Goal: Task Accomplishment & Management: Use online tool/utility

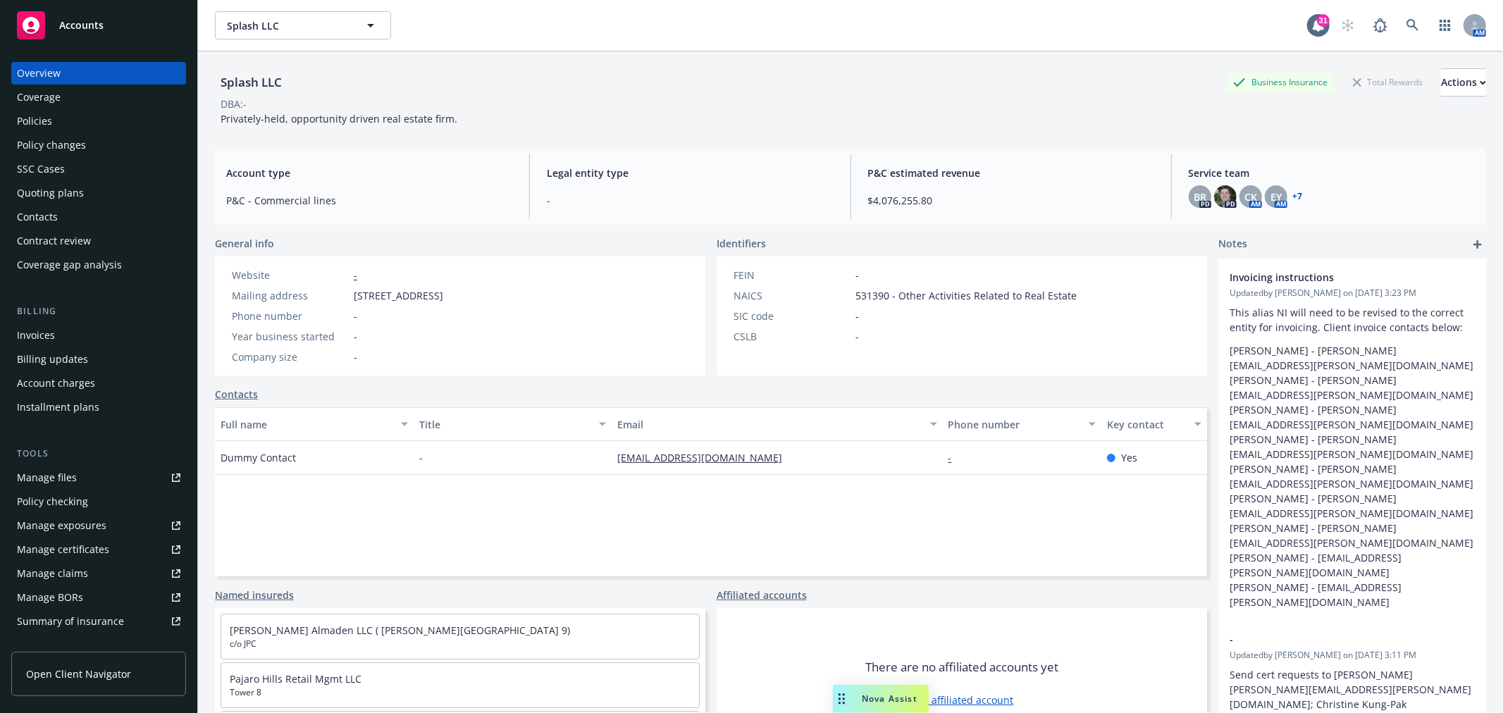
click at [80, 33] on div "Accounts" at bounding box center [98, 25] width 163 height 28
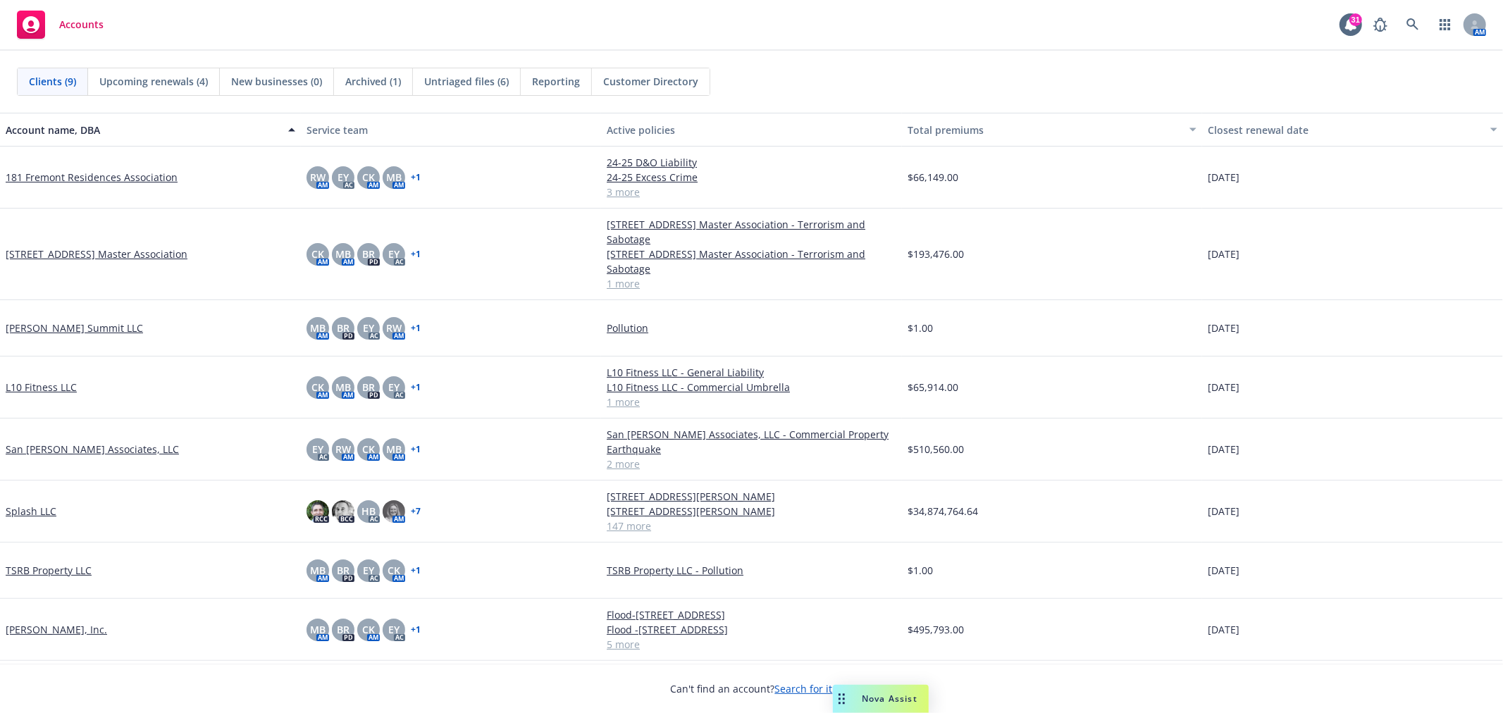
click at [470, 81] on span "Untriaged files (6)" at bounding box center [466, 81] width 85 height 15
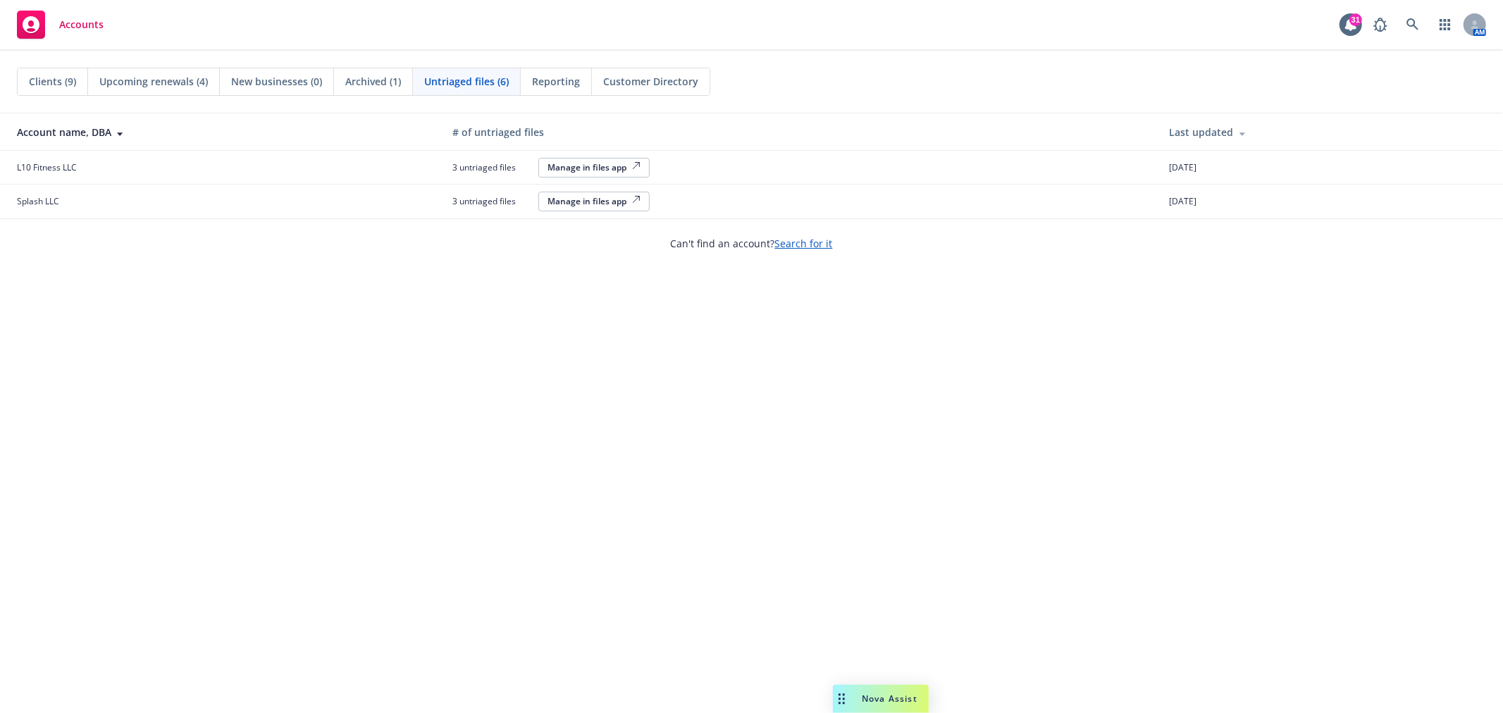
click at [567, 171] on div "Manage in files app" at bounding box center [594, 167] width 93 height 12
click at [598, 169] on div "Manage in files app" at bounding box center [594, 167] width 93 height 12
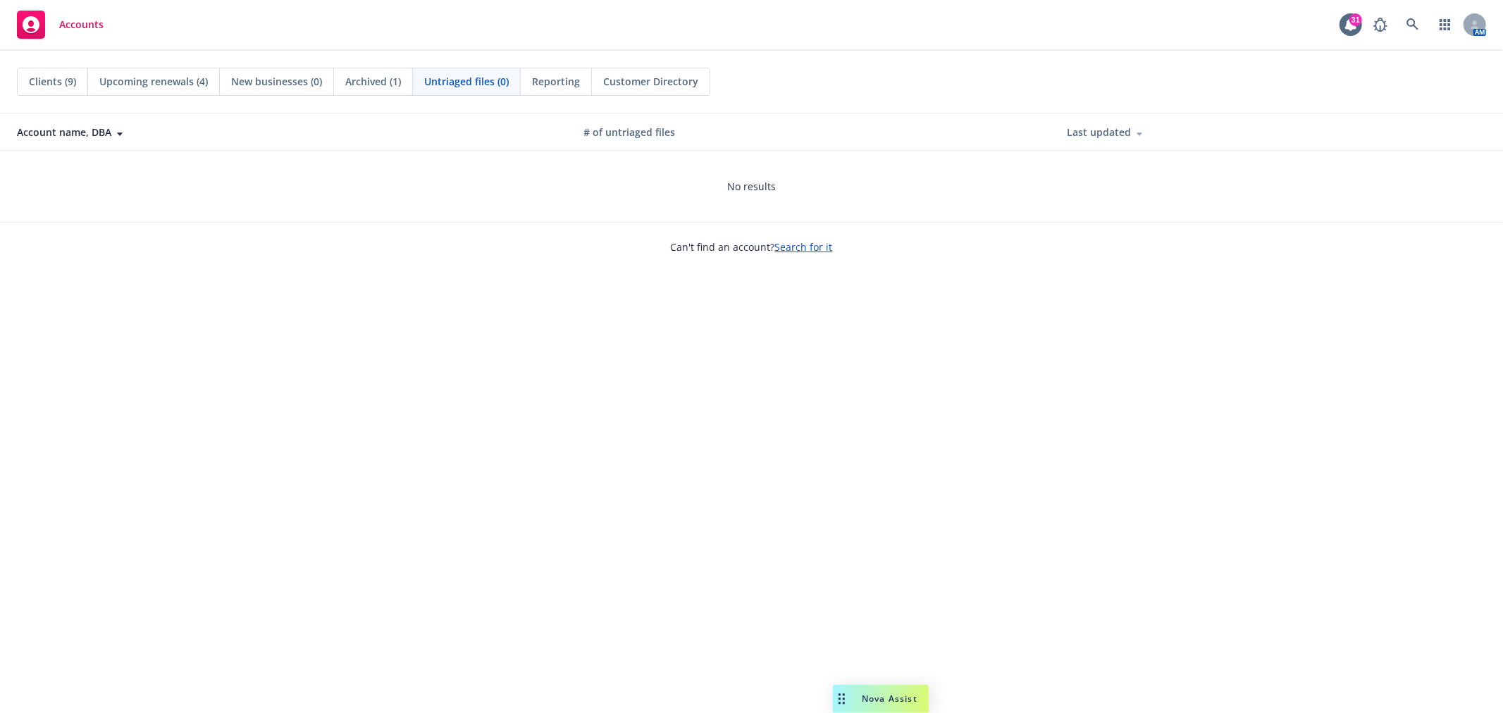
click at [562, 81] on span "Reporting" at bounding box center [556, 81] width 48 height 15
click at [636, 78] on span "Customer Directory" at bounding box center [650, 81] width 95 height 15
click at [541, 82] on span "Reporting" at bounding box center [556, 81] width 48 height 15
click at [374, 79] on span "Archived (1)" at bounding box center [373, 81] width 56 height 15
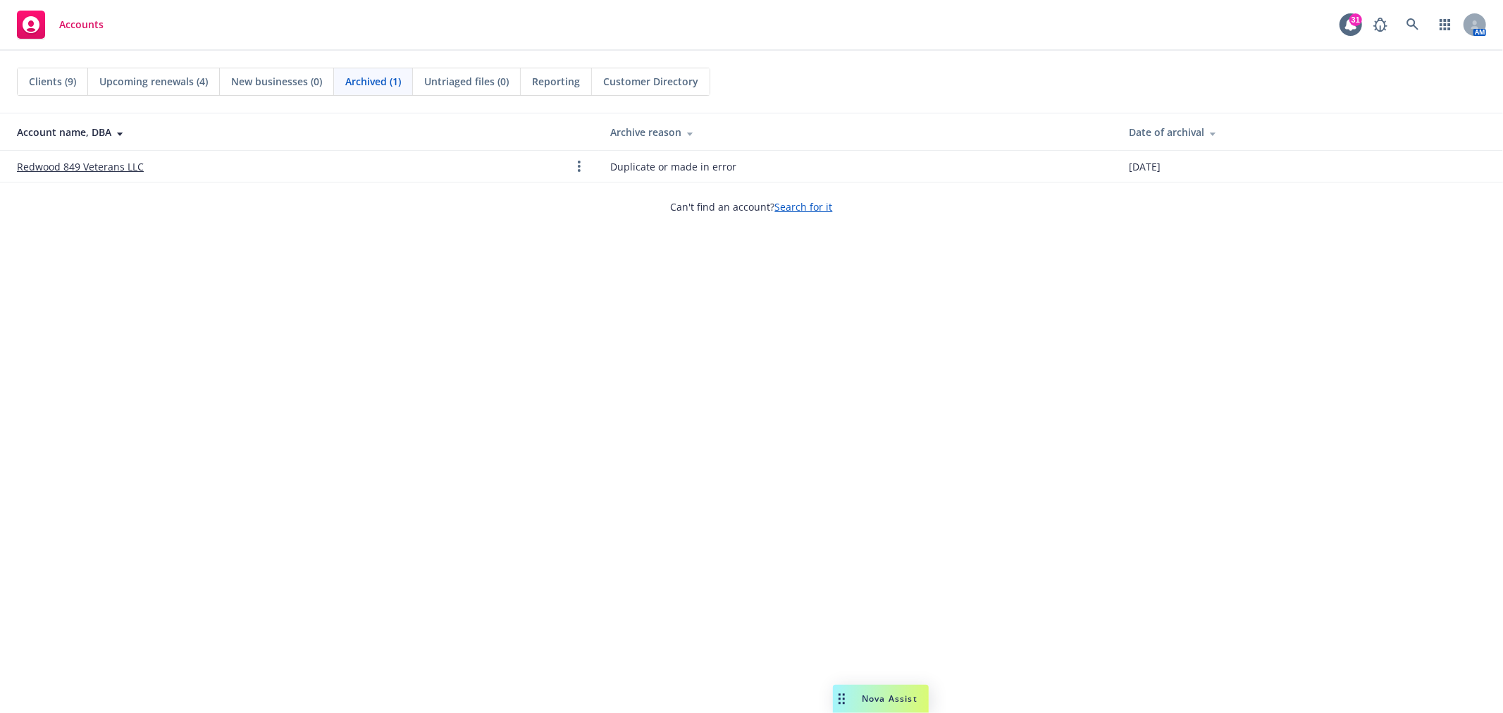
click at [71, 21] on span "Accounts" at bounding box center [81, 24] width 44 height 11
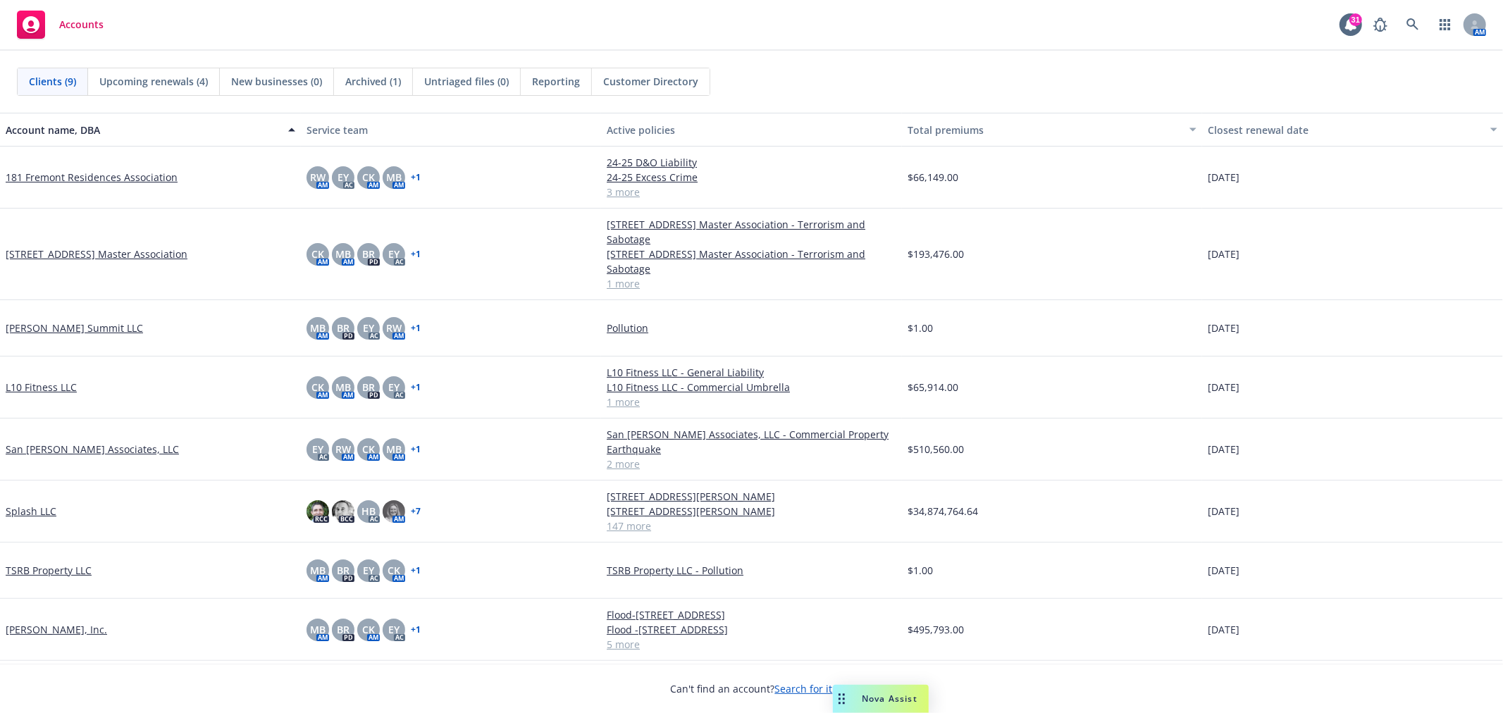
click at [61, 174] on link "181 Fremont Residences Association" at bounding box center [92, 177] width 172 height 15
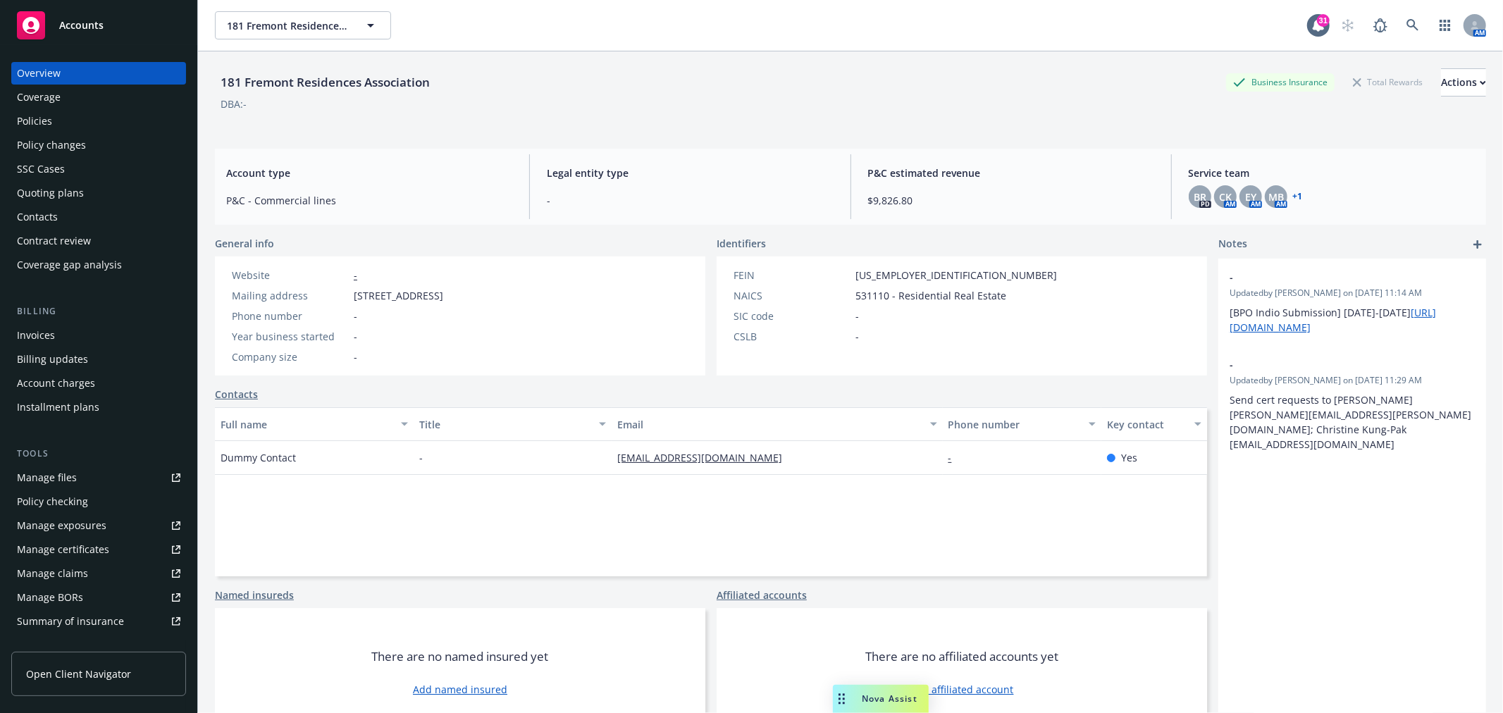
click at [68, 121] on div "Policies" at bounding box center [98, 121] width 163 height 23
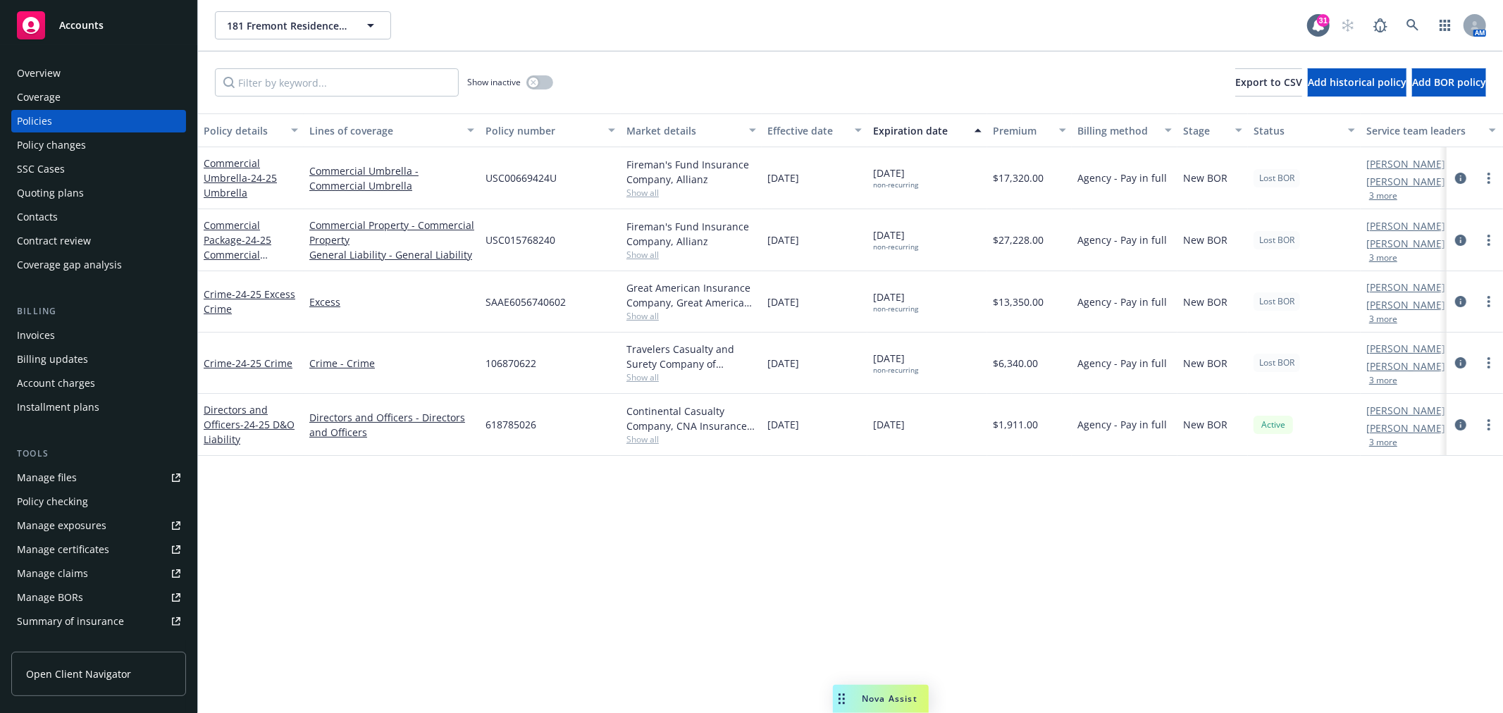
click at [111, 26] on div "Accounts" at bounding box center [98, 25] width 163 height 28
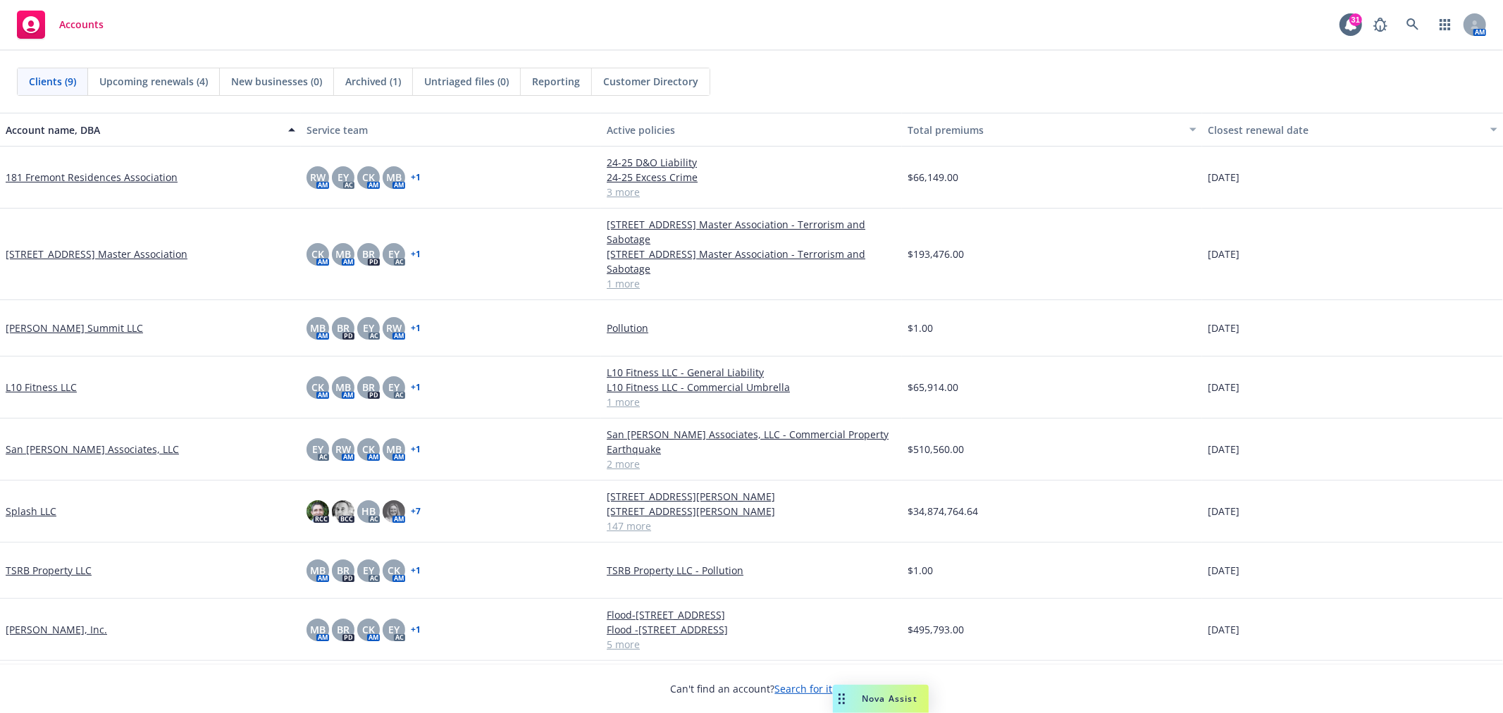
click at [34, 515] on link "Splash LLC" at bounding box center [31, 511] width 51 height 15
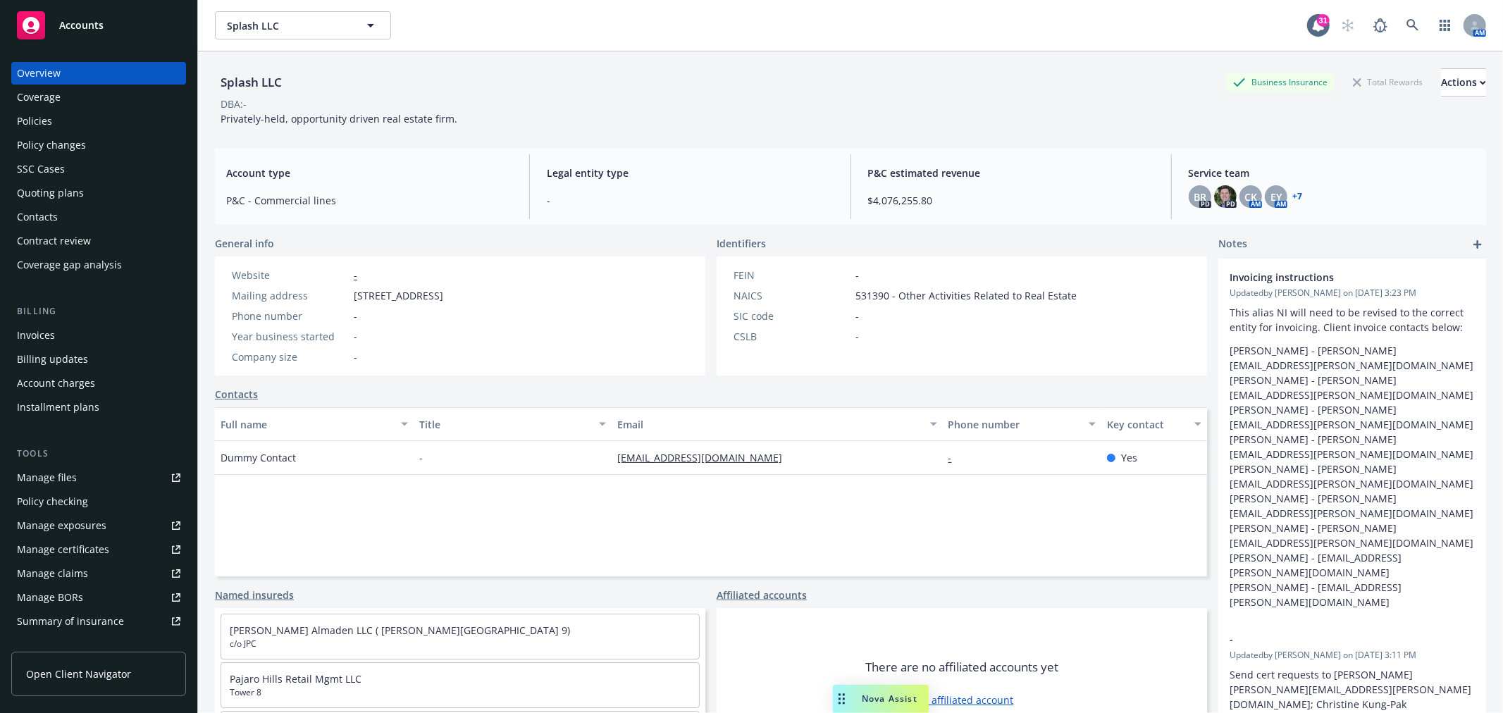
click at [1037, 111] on div "Splash LLC Business Insurance Total Rewards Actions DBA: - Privately-held, oppo…" at bounding box center [850, 97] width 1271 height 58
click at [36, 117] on div "Policies" at bounding box center [34, 121] width 35 height 23
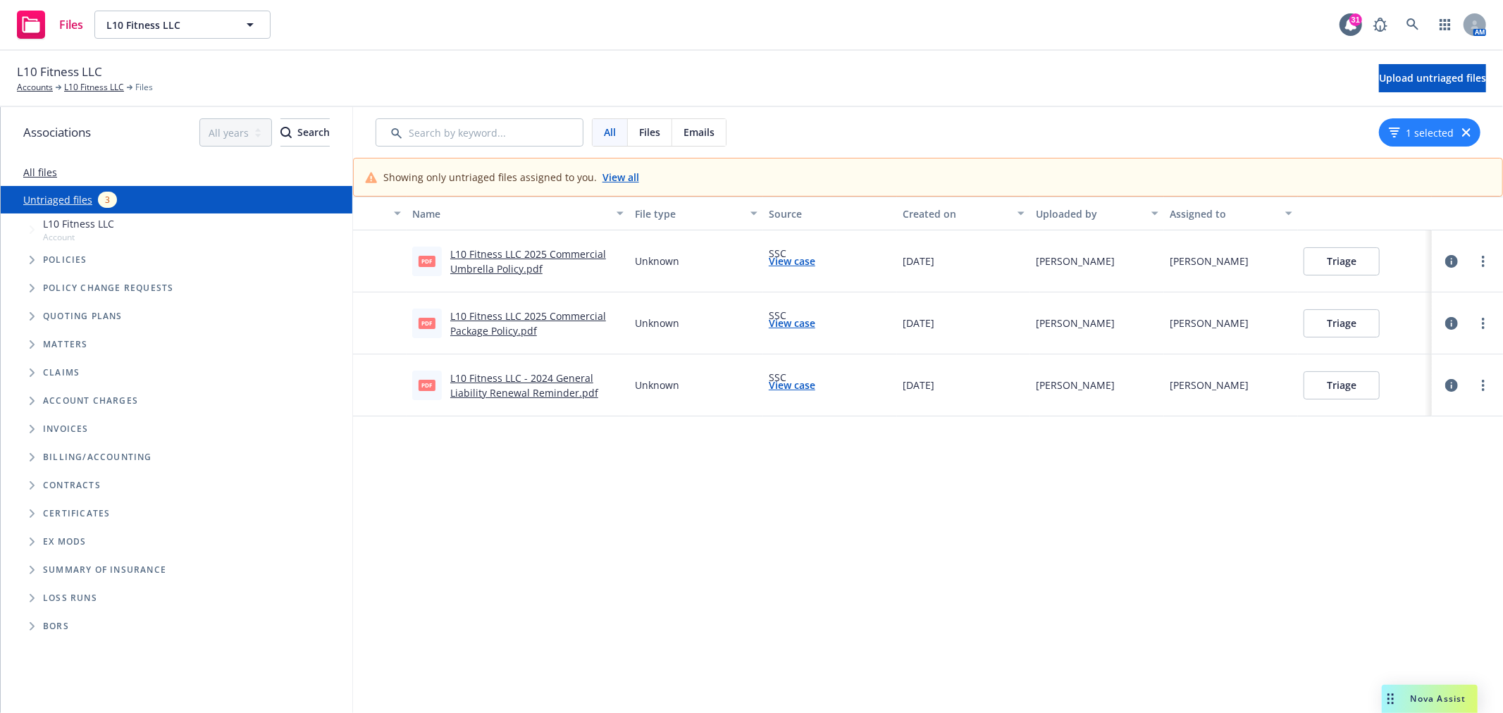
click at [1340, 388] on button "Triage" at bounding box center [1342, 385] width 76 height 28
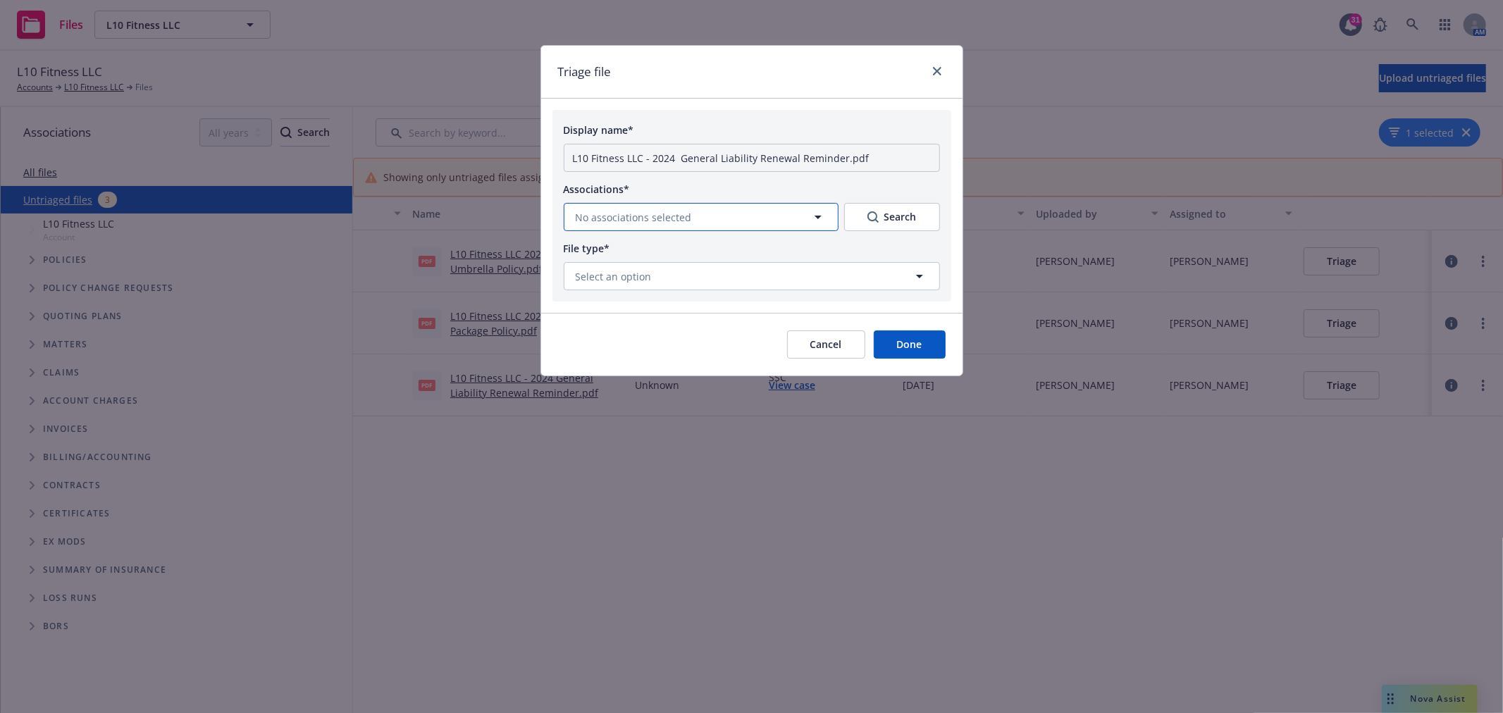
click at [825, 216] on icon "button" at bounding box center [818, 217] width 17 height 17
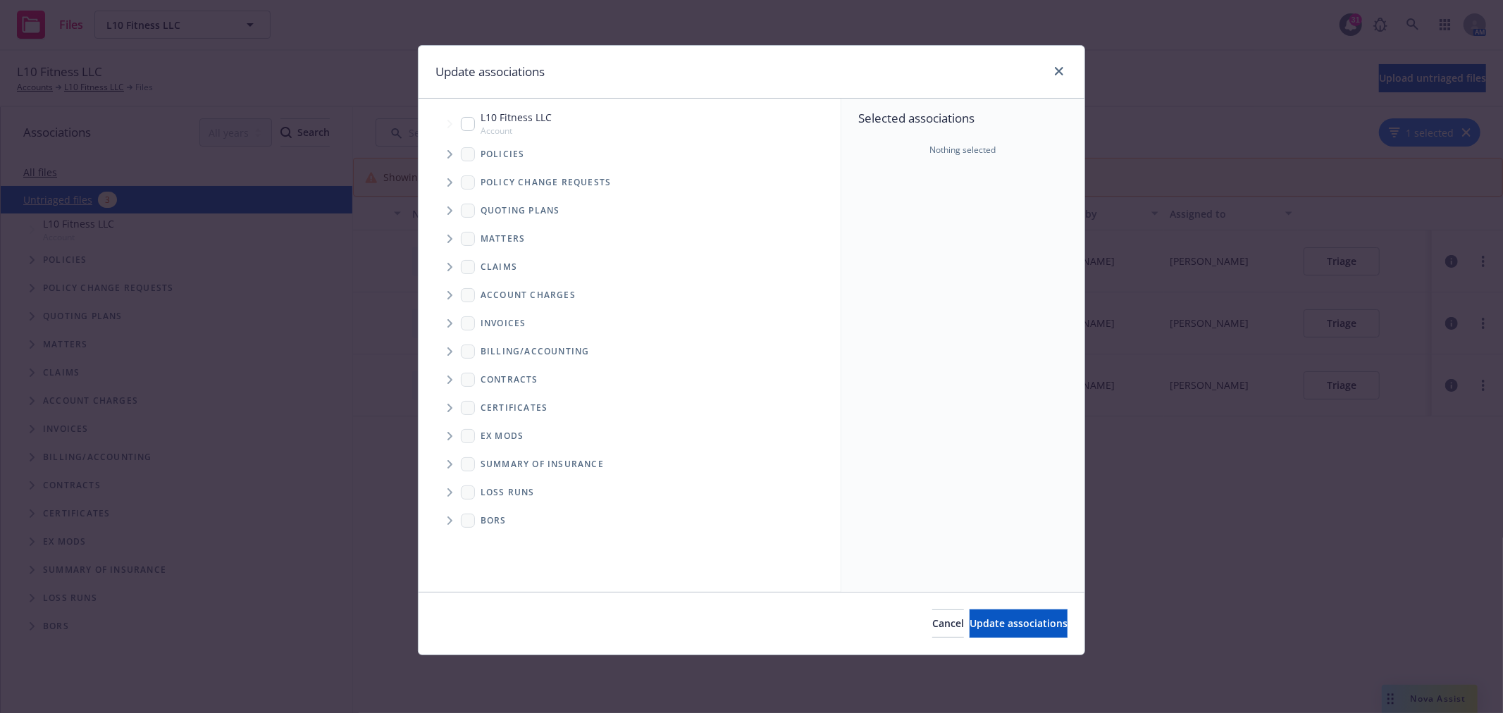
click at [523, 121] on span "L10 Fitness LLC" at bounding box center [516, 117] width 71 height 15
checkbox input "true"
click at [1030, 618] on span "Update associations" at bounding box center [1019, 623] width 98 height 13
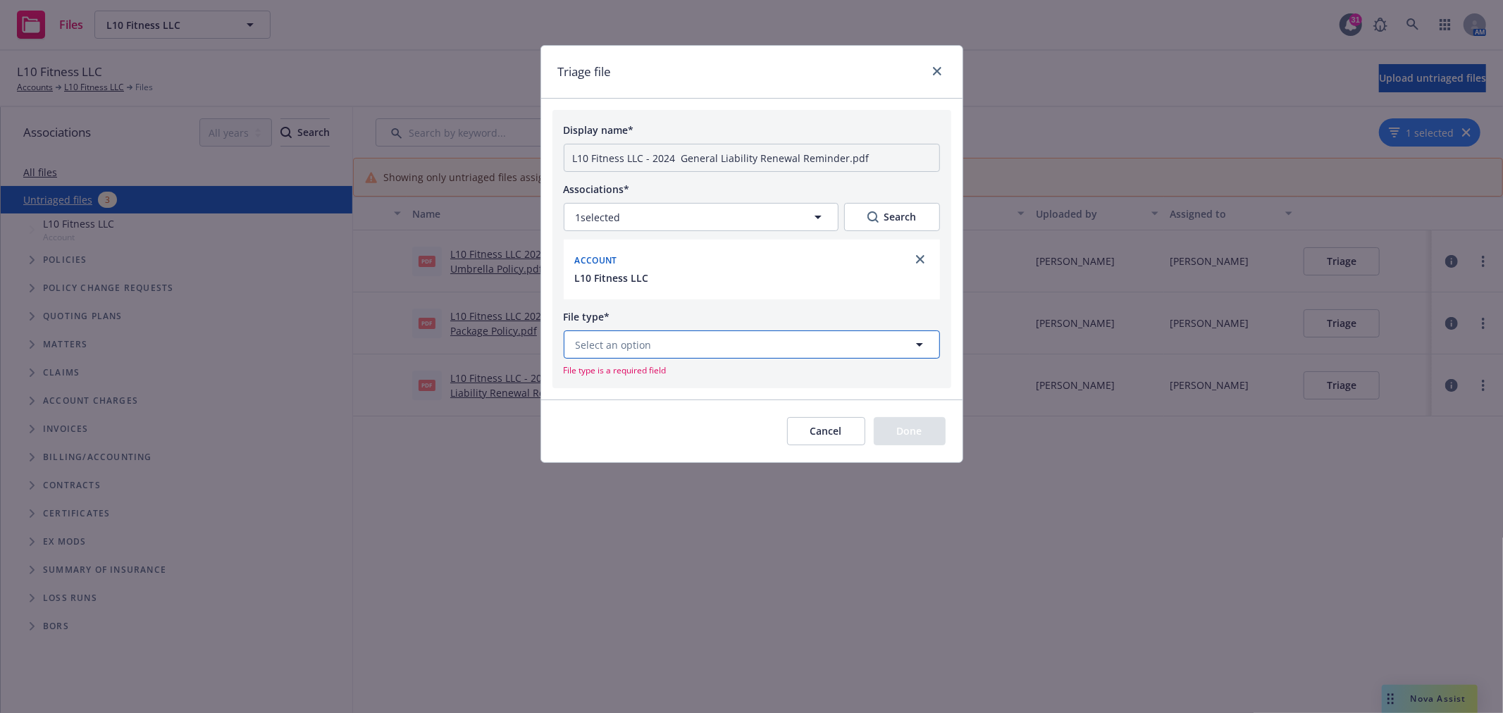
click at [756, 344] on button "Select an option" at bounding box center [752, 345] width 376 height 28
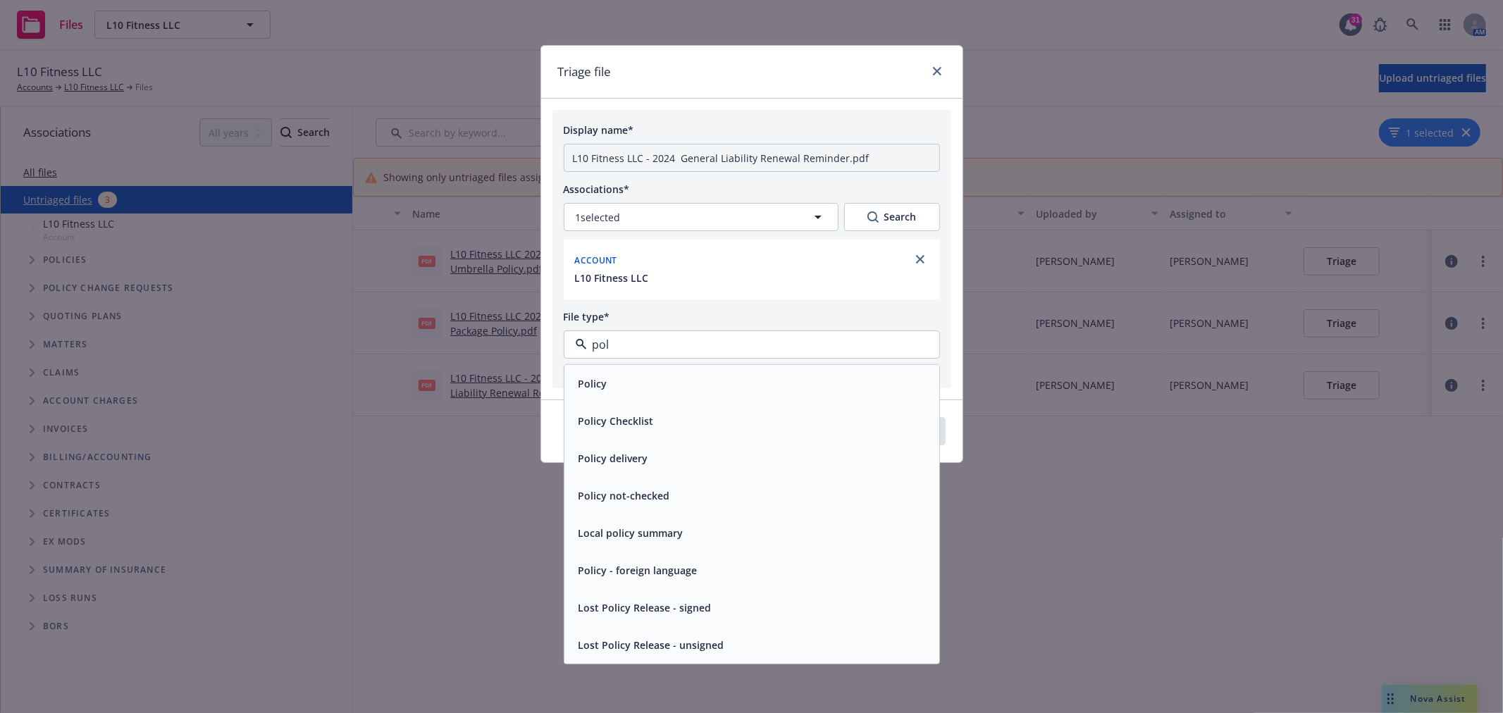
type input "poli"
click at [665, 384] on div "Policy" at bounding box center [752, 383] width 358 height 20
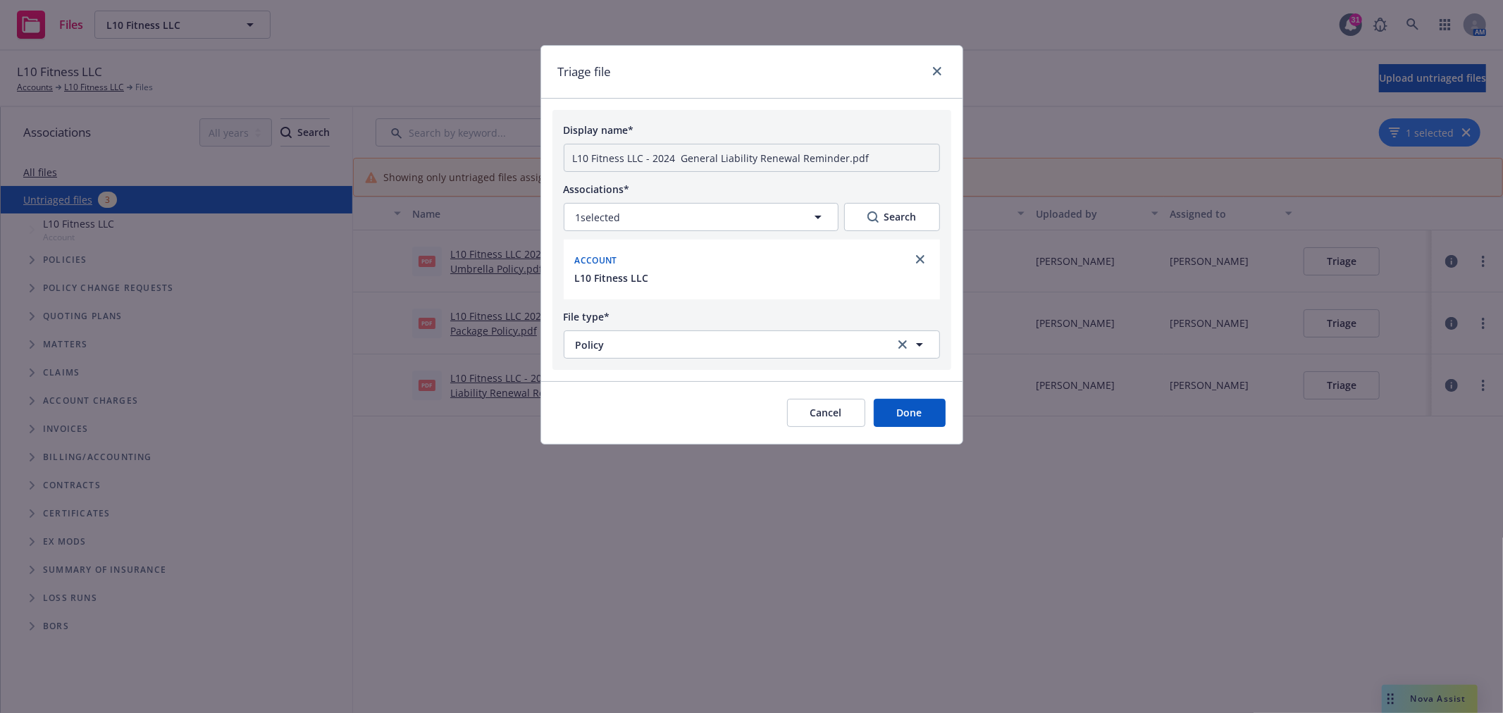
click at [910, 421] on button "Done" at bounding box center [910, 413] width 72 height 28
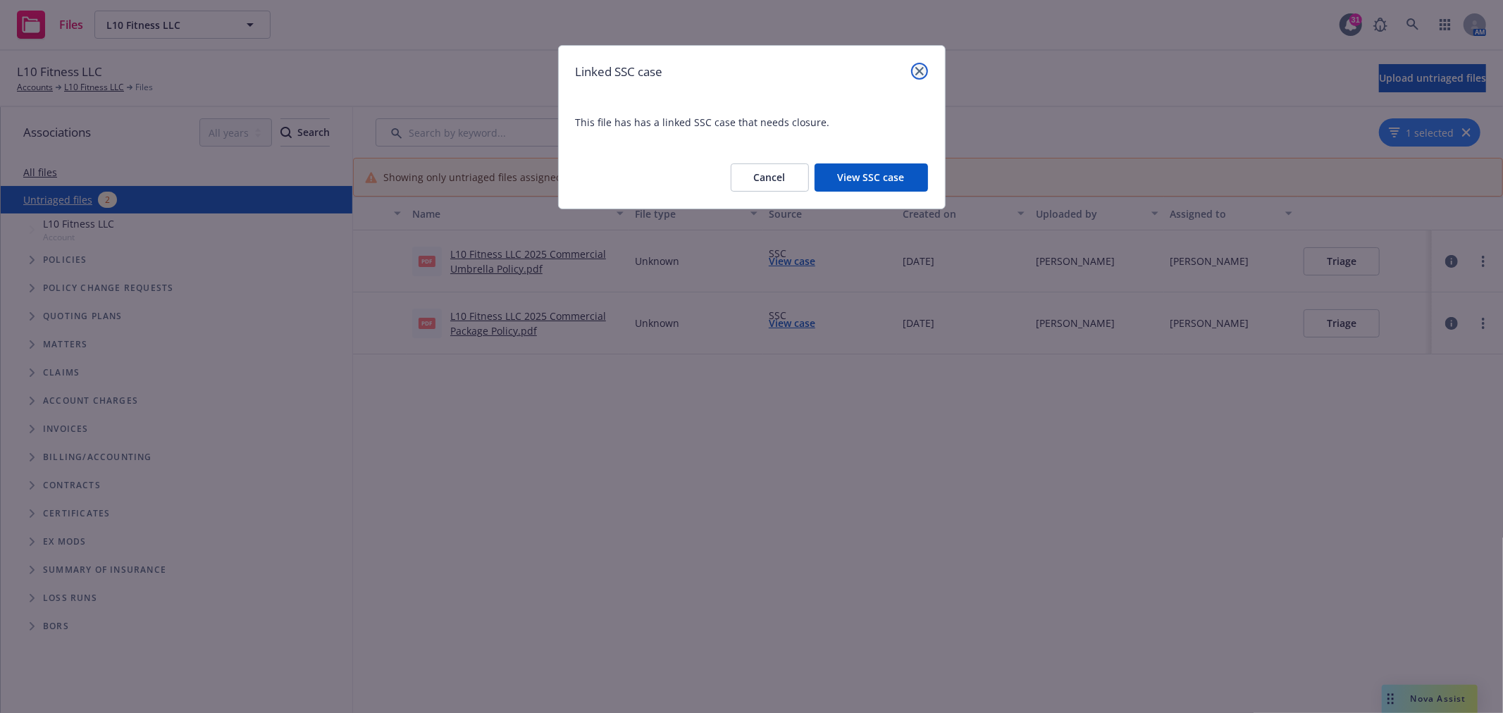
click at [923, 65] on link "close" at bounding box center [919, 71] width 17 height 17
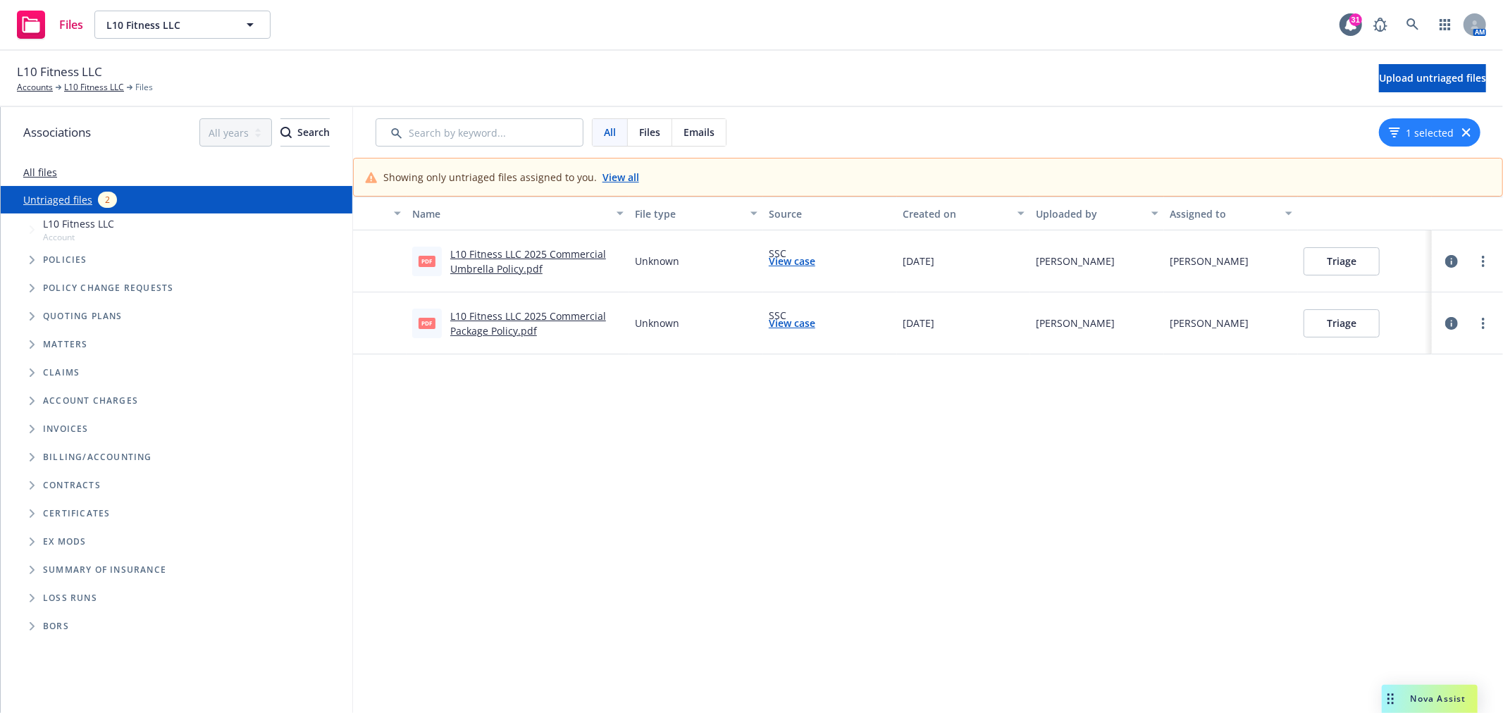
click at [1364, 321] on button "Triage" at bounding box center [1342, 323] width 76 height 28
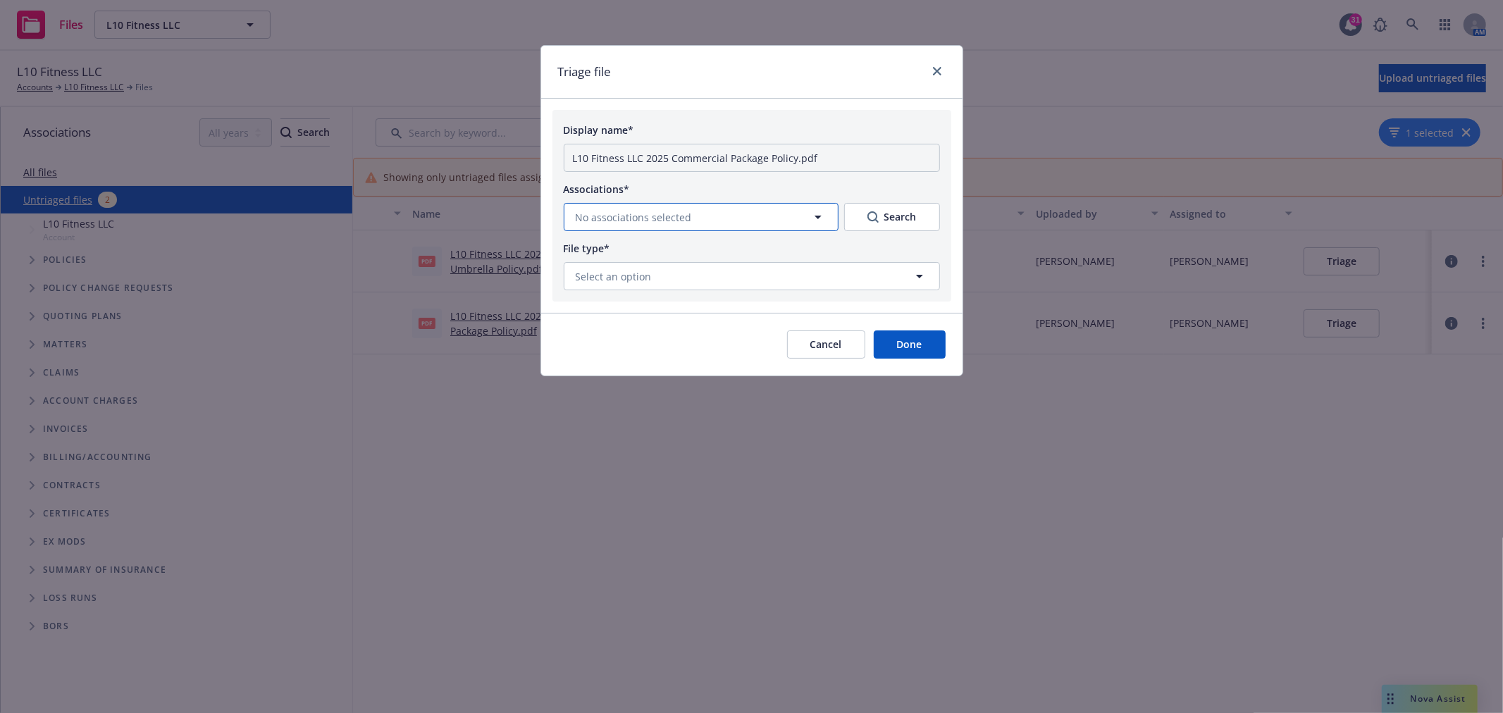
click at [646, 210] on span "No associations selected" at bounding box center [634, 217] width 116 height 15
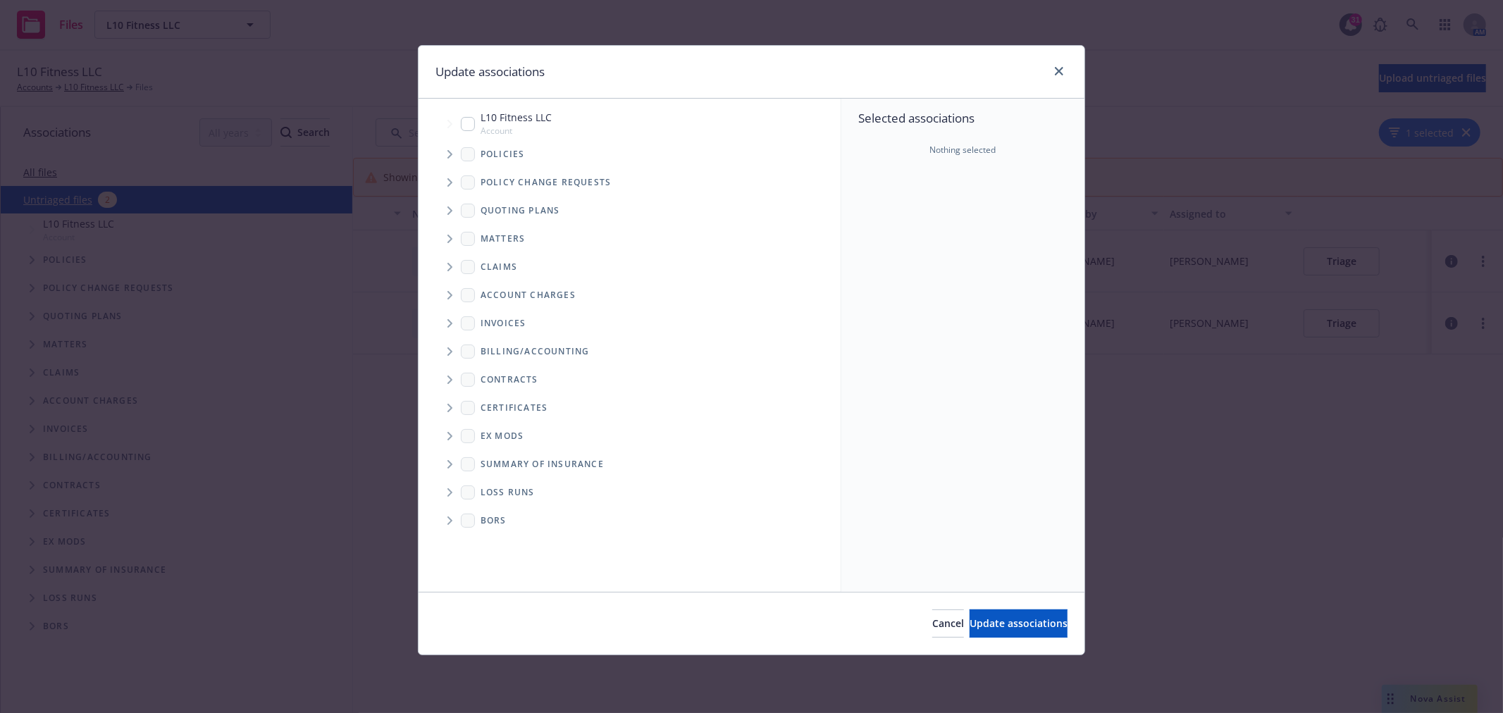
click at [510, 115] on span "L10 Fitness LLC" at bounding box center [516, 117] width 71 height 15
checkbox input "true"
click at [990, 631] on button "Update associations" at bounding box center [1019, 624] width 98 height 28
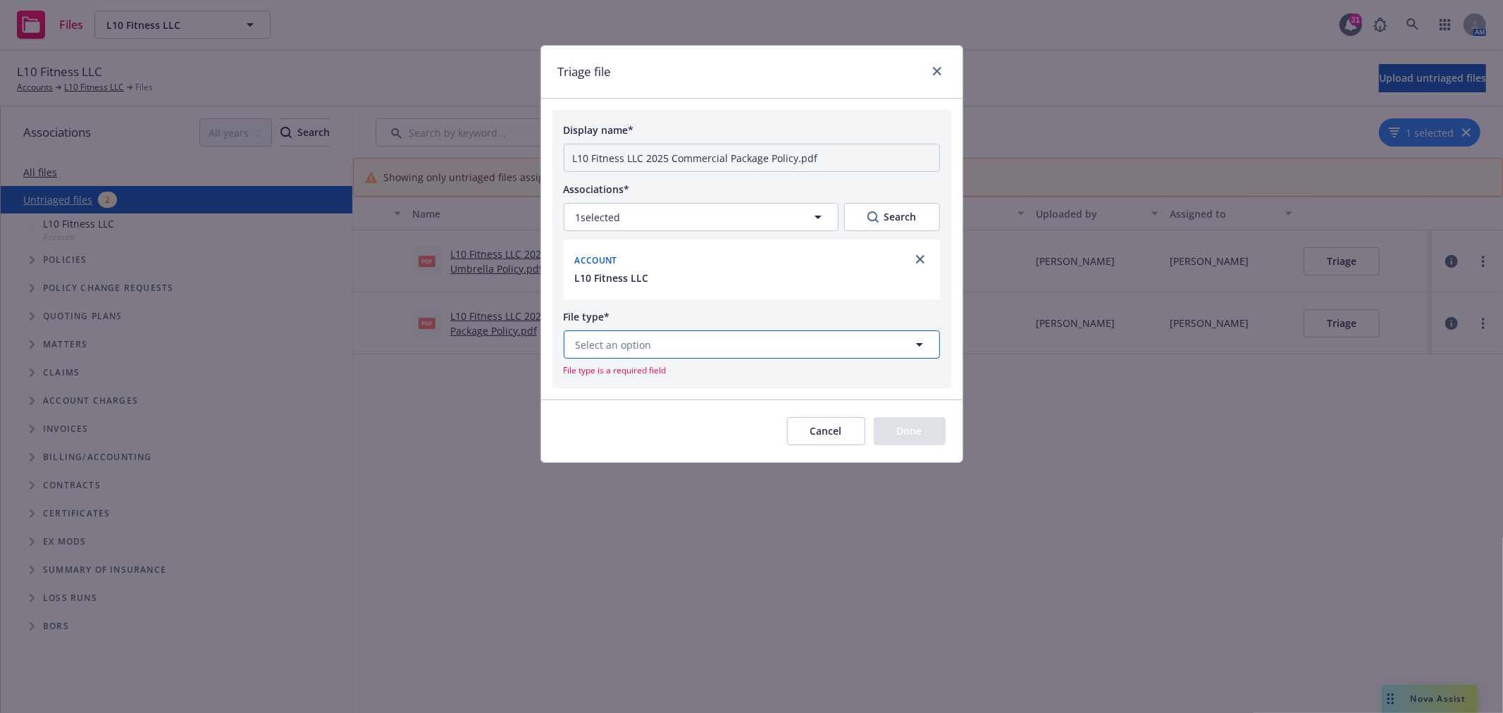
click at [740, 333] on button "Select an option" at bounding box center [752, 345] width 376 height 28
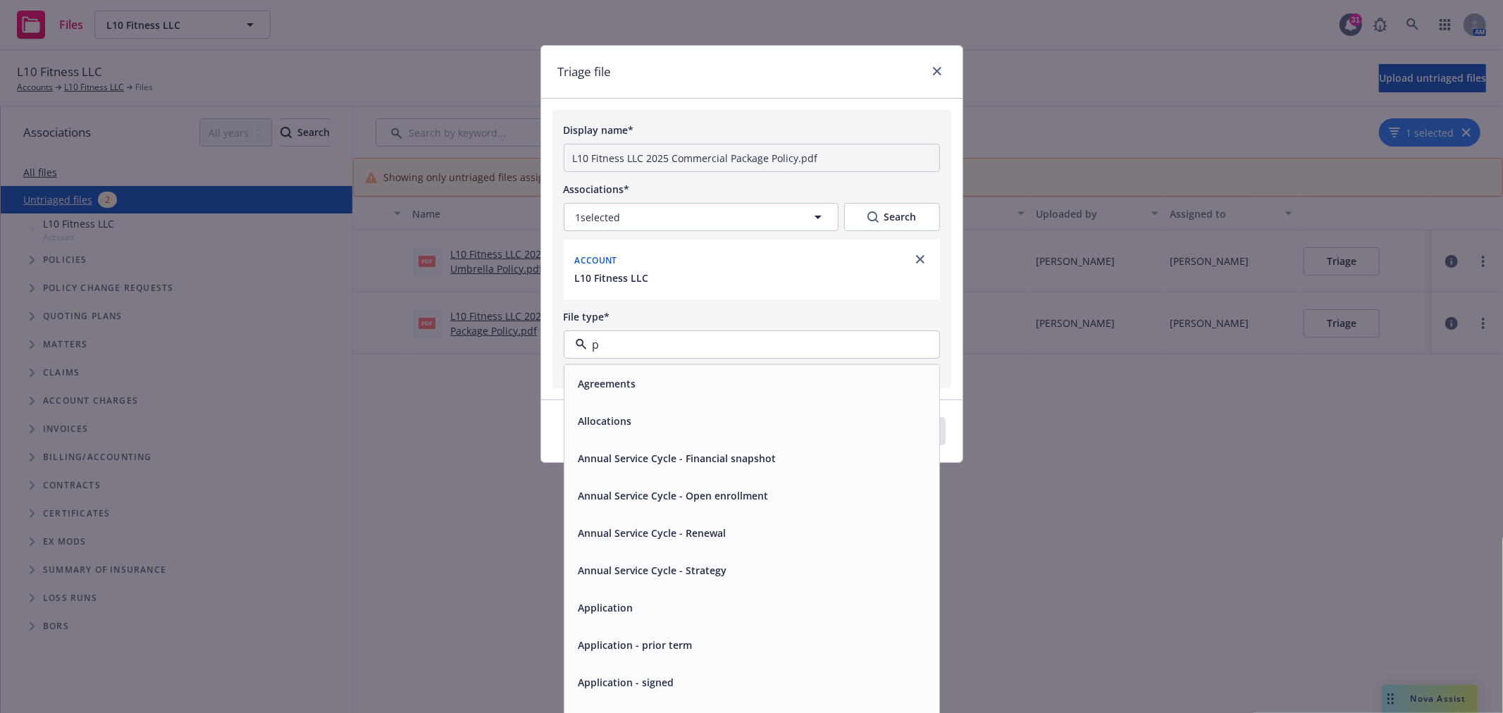
type input "po"
click at [652, 377] on div "Policy" at bounding box center [752, 383] width 358 height 20
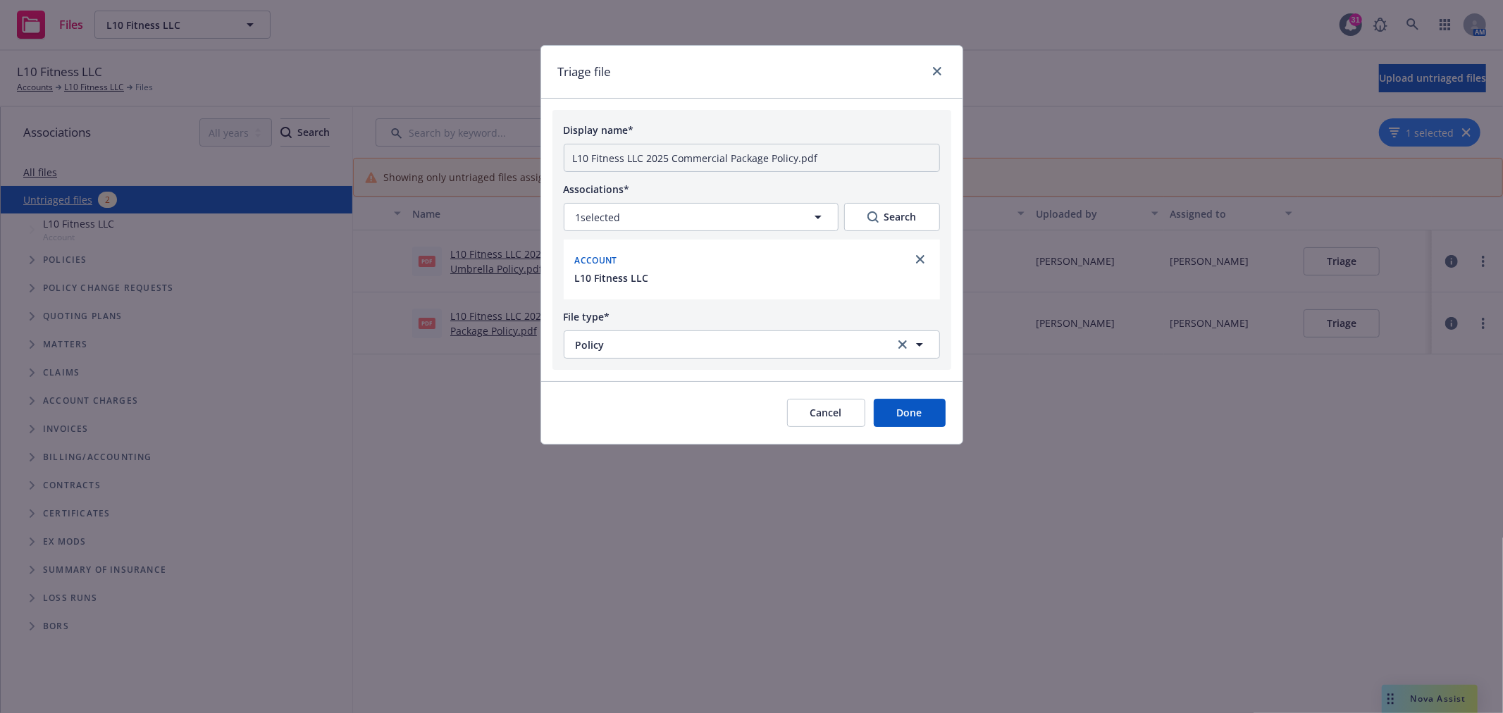
click at [909, 414] on button "Done" at bounding box center [910, 413] width 72 height 28
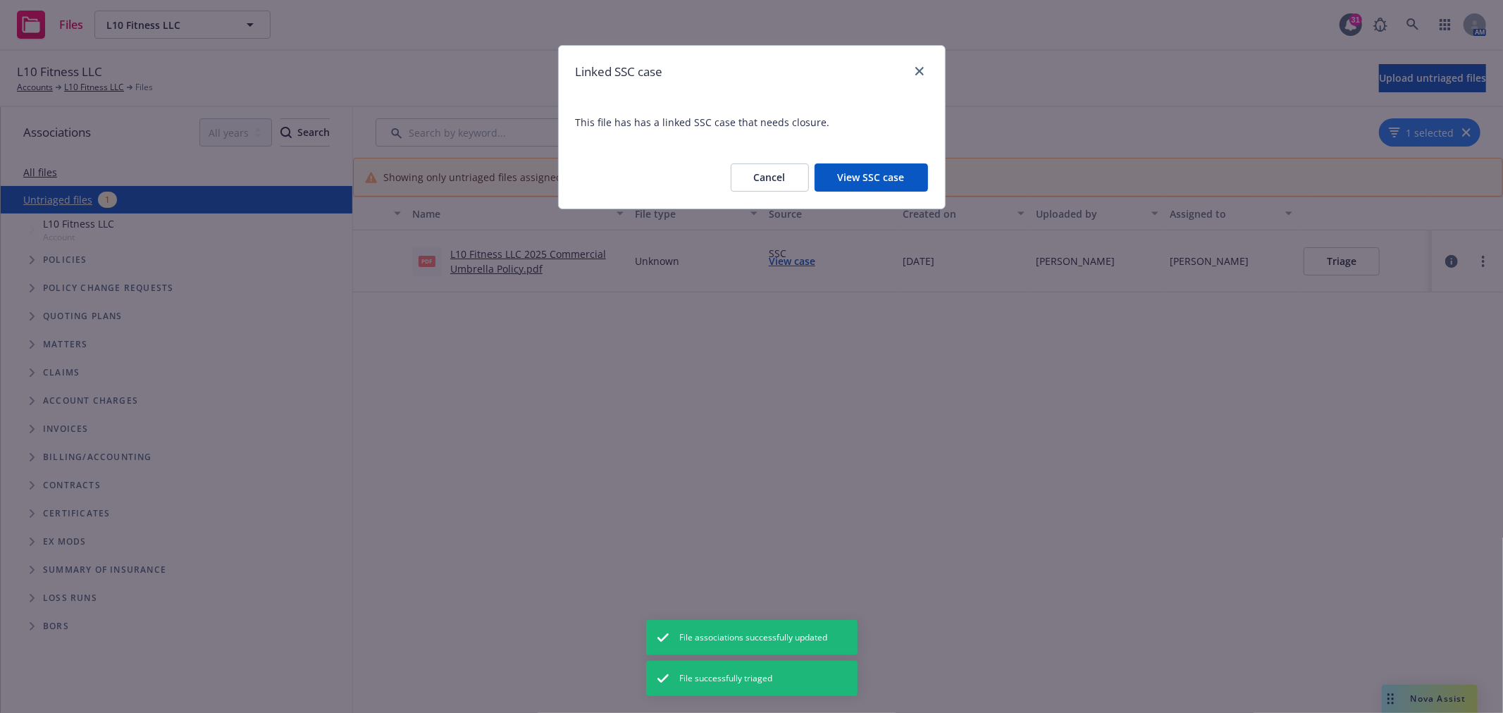
click at [903, 180] on button "View SSC case" at bounding box center [871, 177] width 113 height 28
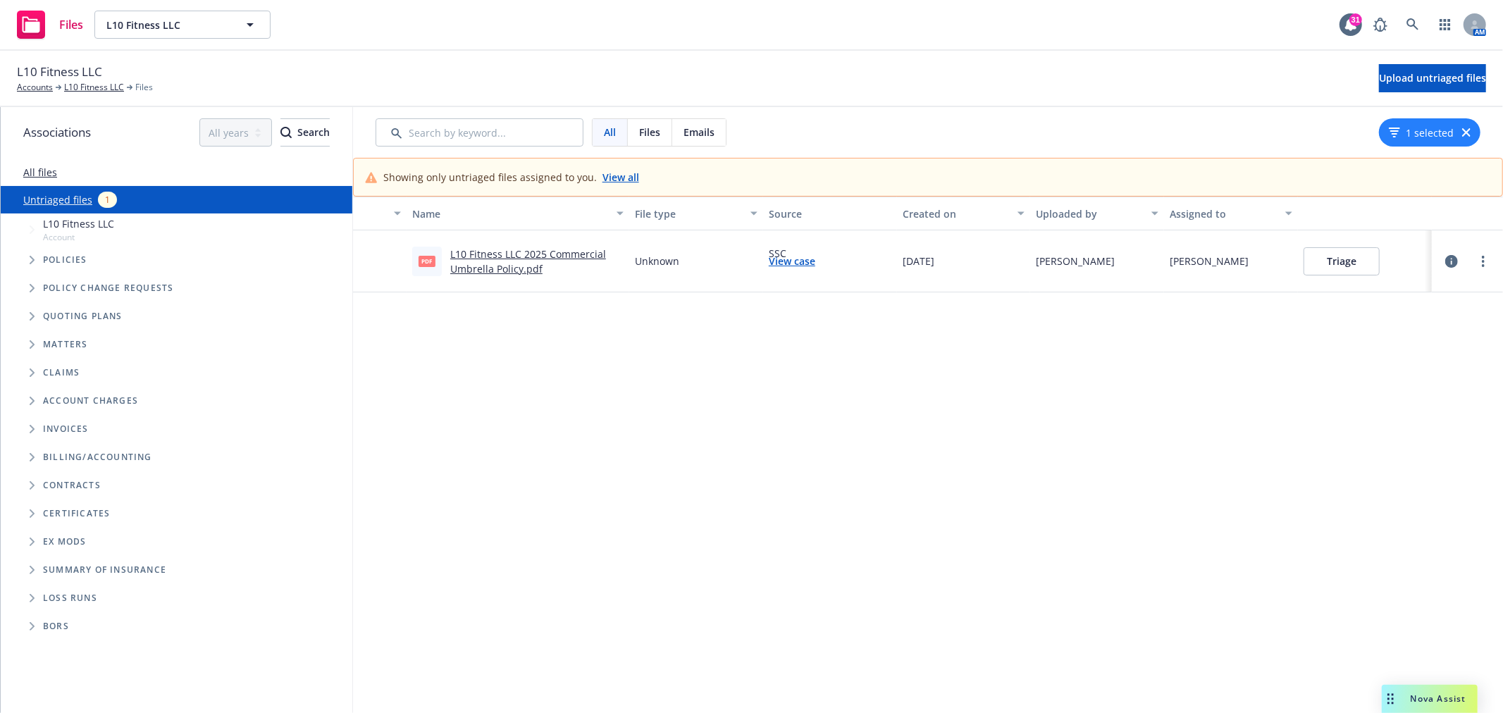
click at [1335, 257] on button "Triage" at bounding box center [1342, 261] width 76 height 28
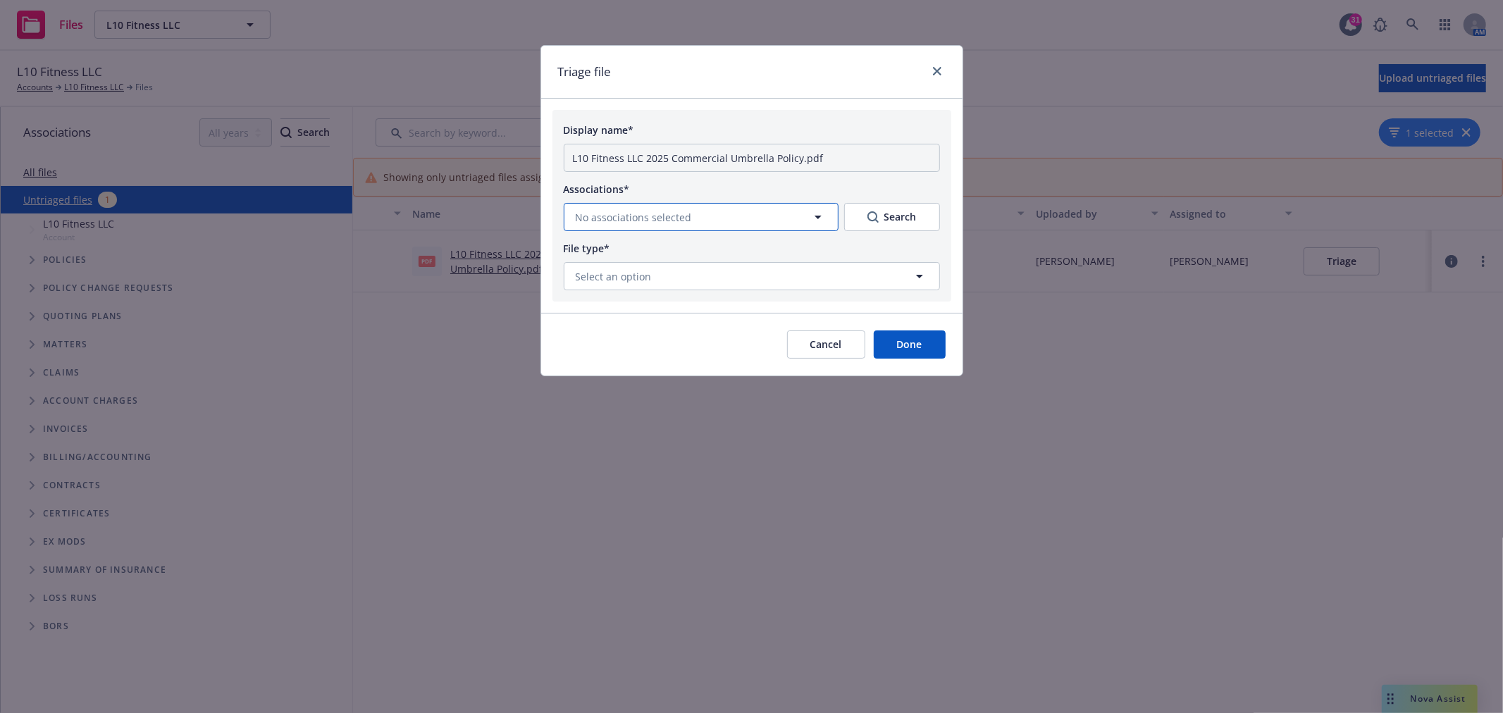
click at [729, 221] on button "No associations selected" at bounding box center [701, 217] width 275 height 28
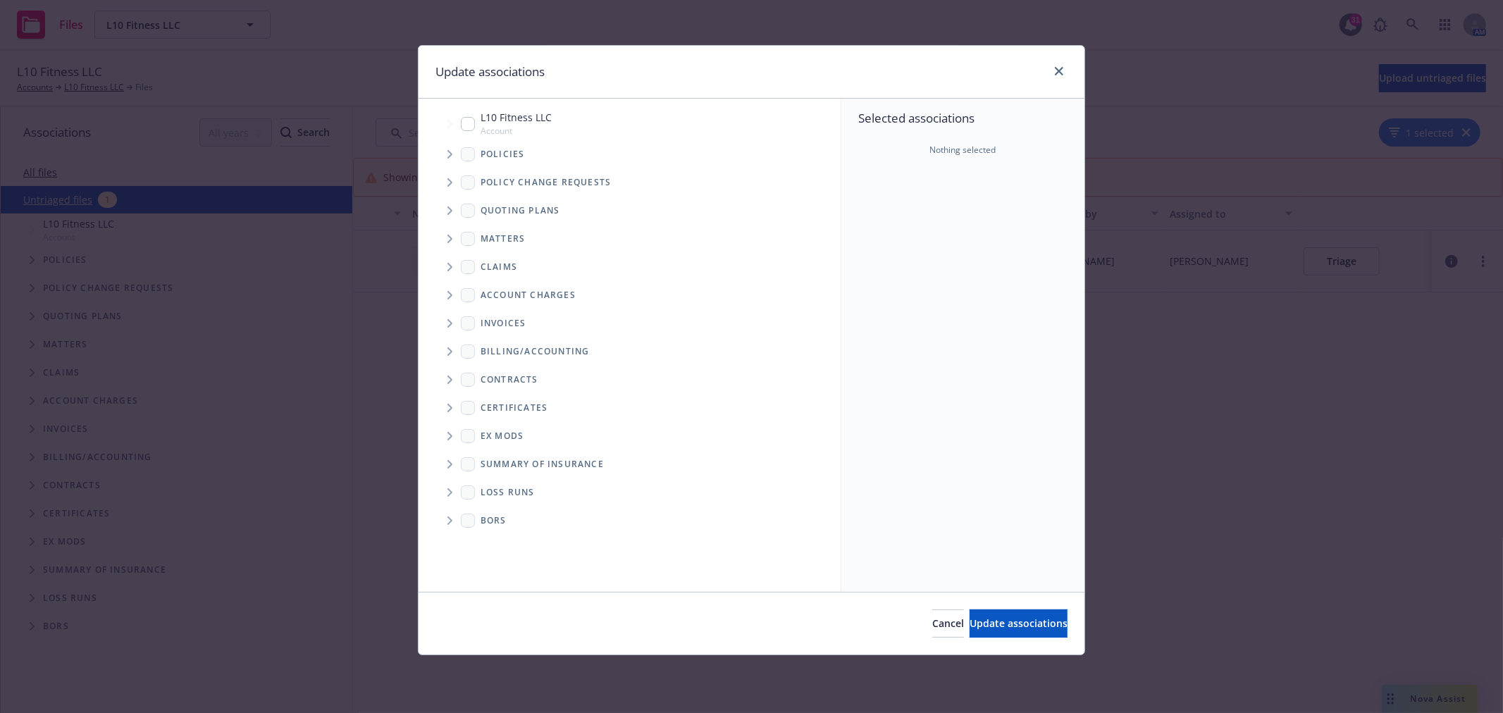
click at [471, 121] on input "Tree Example" at bounding box center [468, 124] width 14 height 14
checkbox input "true"
click at [1001, 615] on button "Update associations" at bounding box center [1019, 624] width 98 height 28
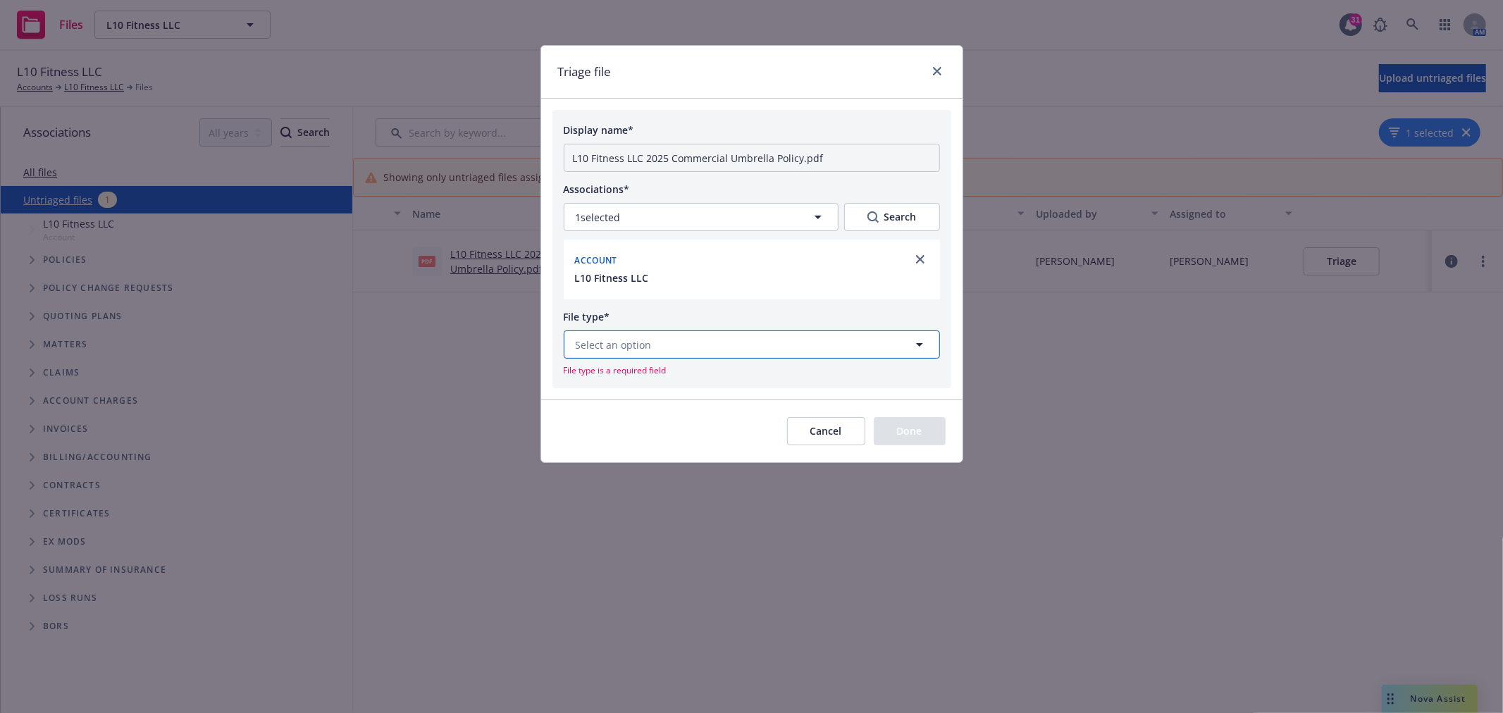
click at [805, 349] on button "Select an option" at bounding box center [752, 345] width 376 height 28
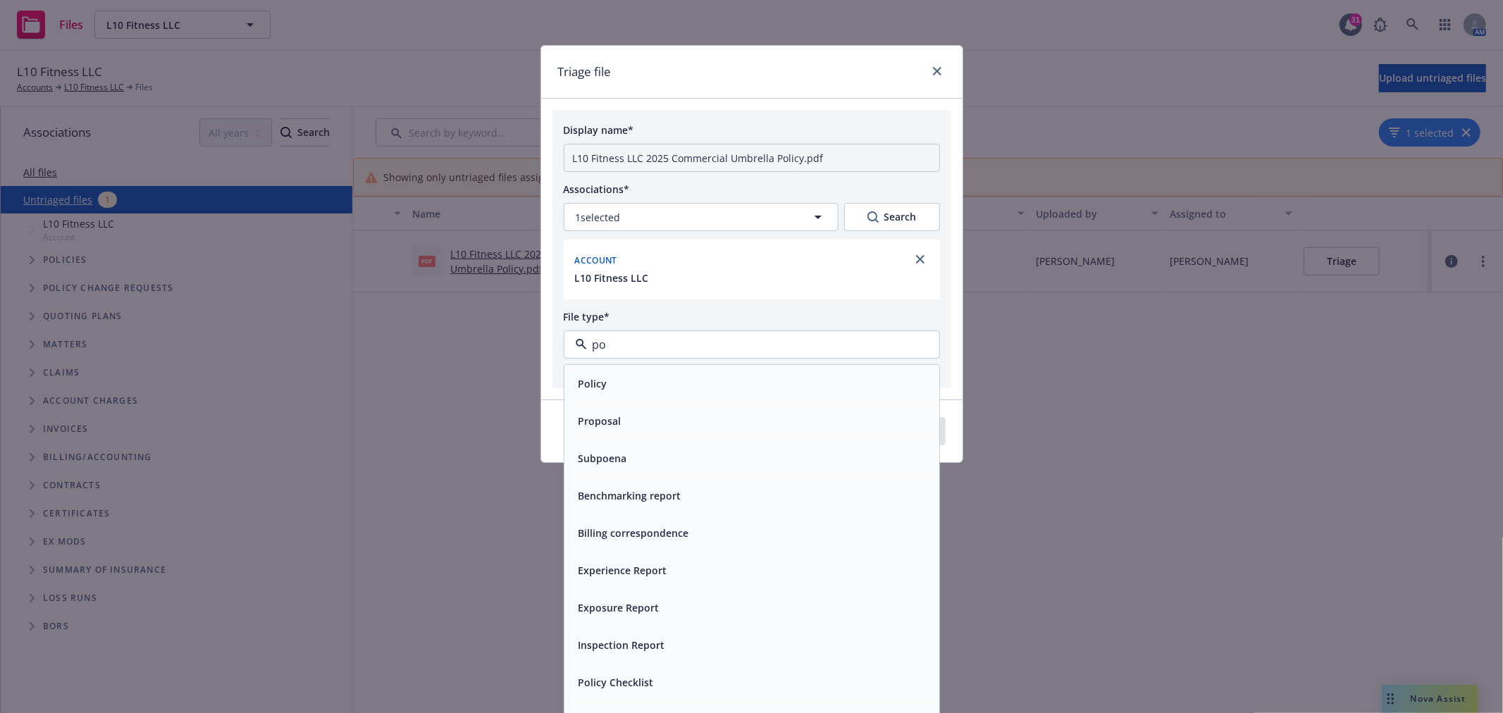
type input "pol"
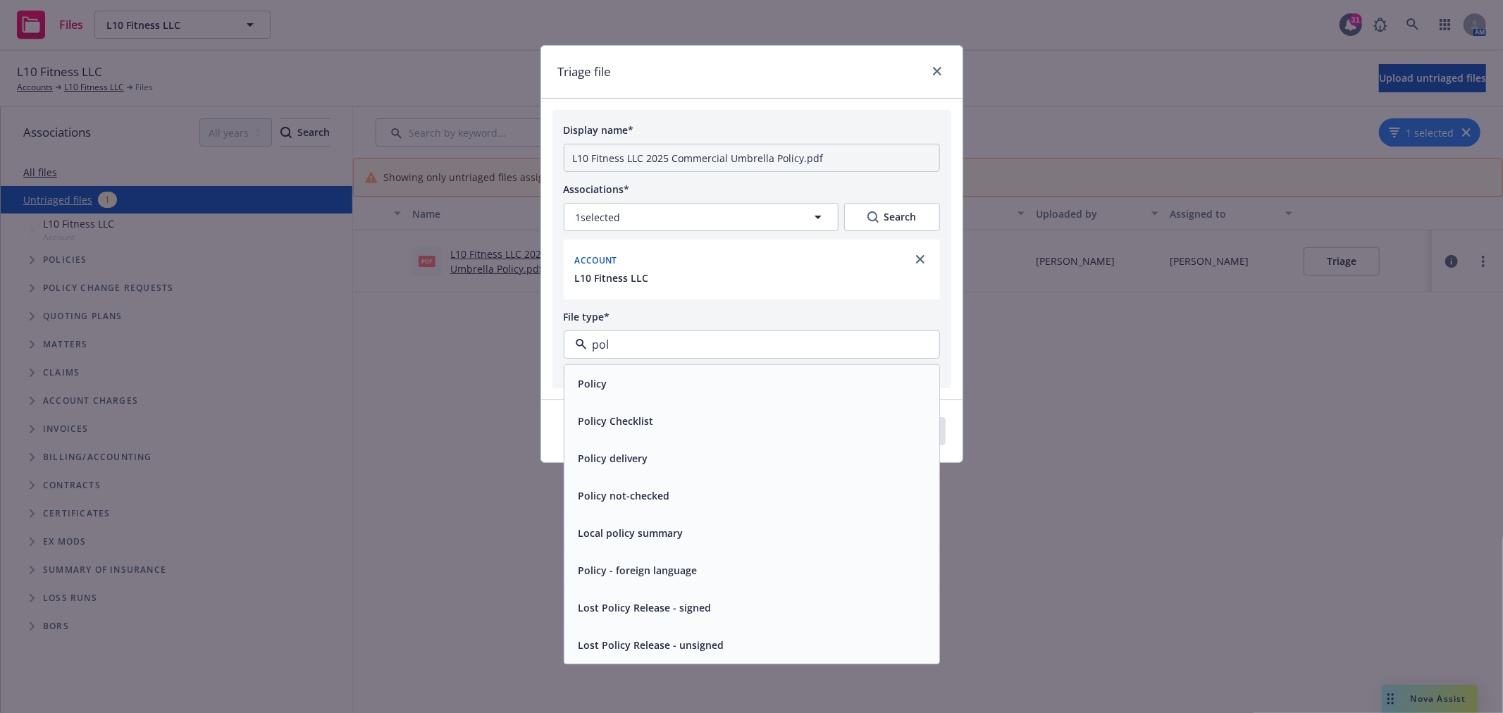
click at [784, 388] on div "Policy" at bounding box center [752, 383] width 358 height 20
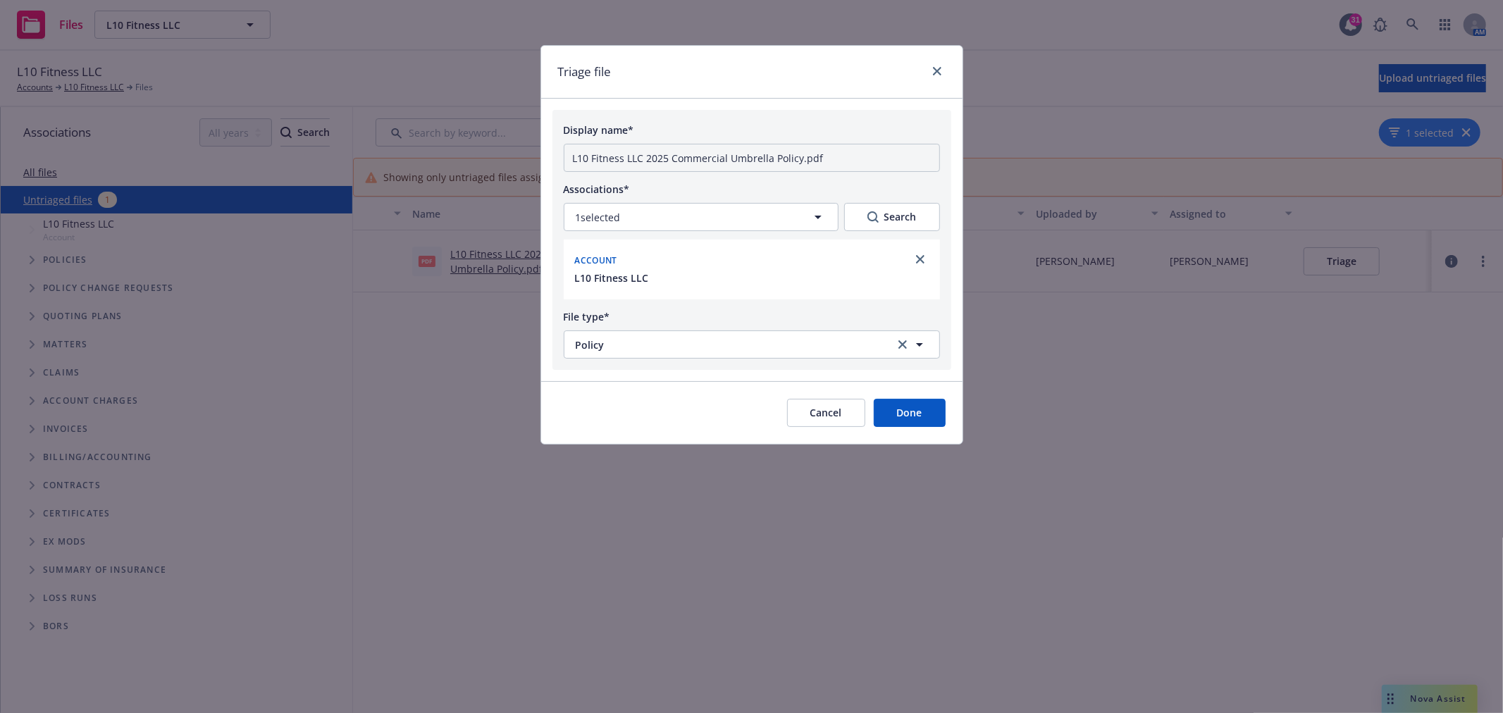
click at [891, 407] on button "Done" at bounding box center [910, 413] width 72 height 28
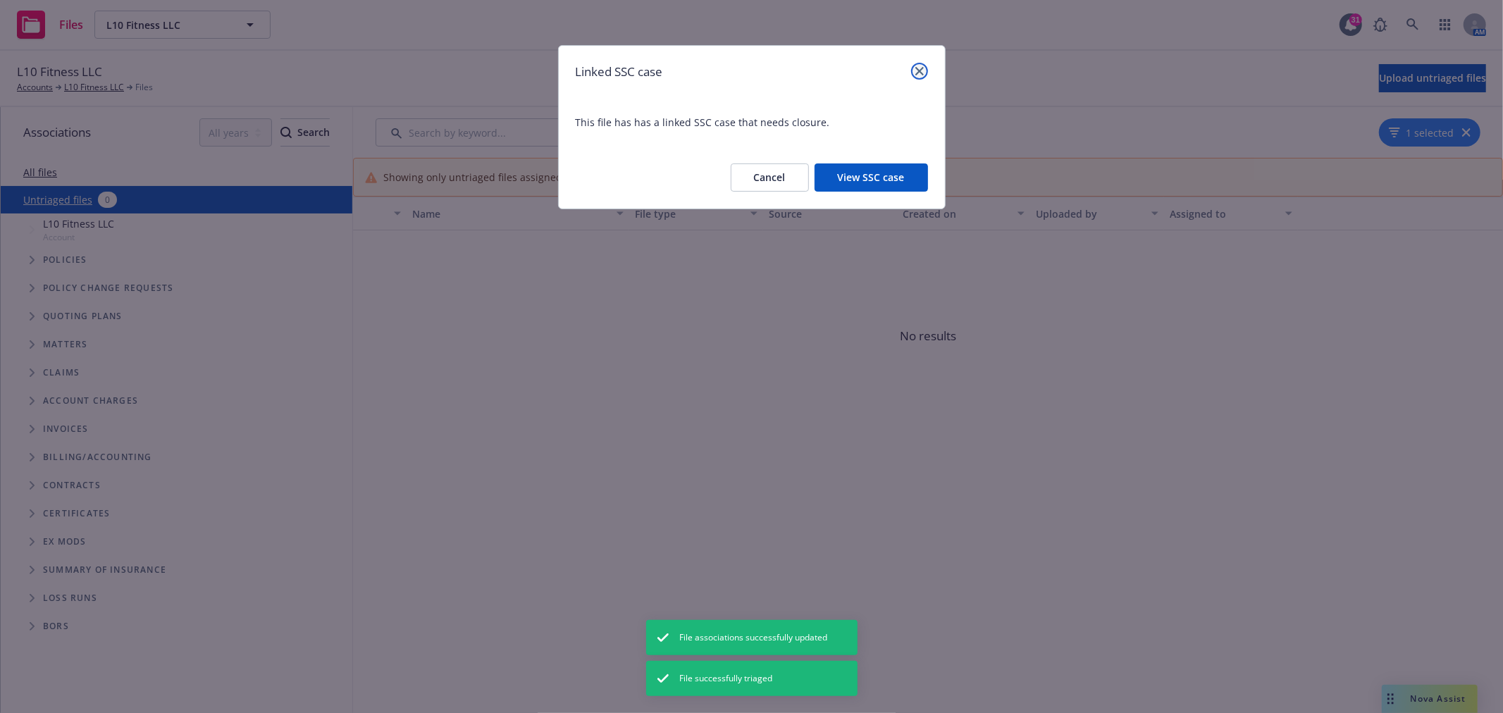
click at [924, 69] on link "close" at bounding box center [919, 71] width 17 height 17
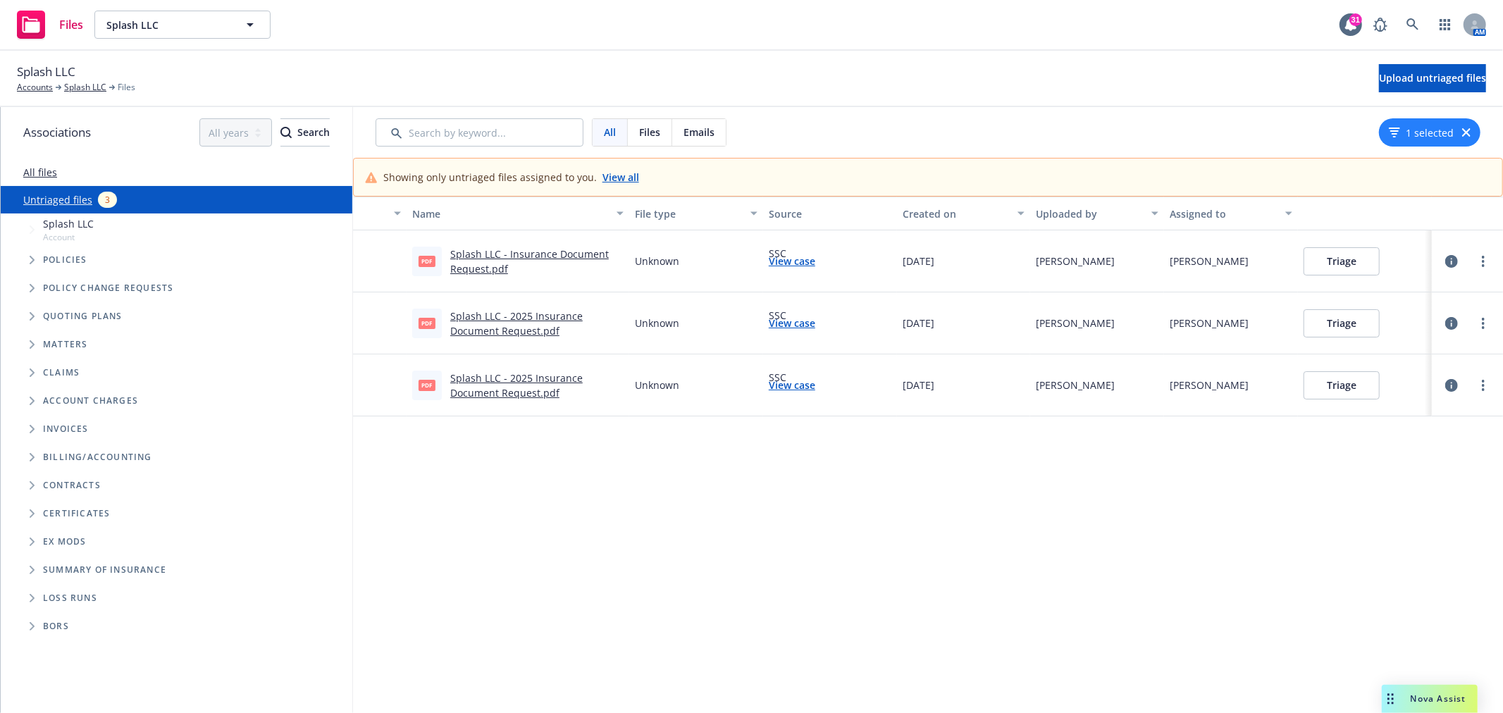
click at [509, 254] on link "Splash LLC - Insurance Document Request.pdf" at bounding box center [529, 261] width 159 height 28
click at [1340, 263] on button "Triage" at bounding box center [1342, 261] width 76 height 28
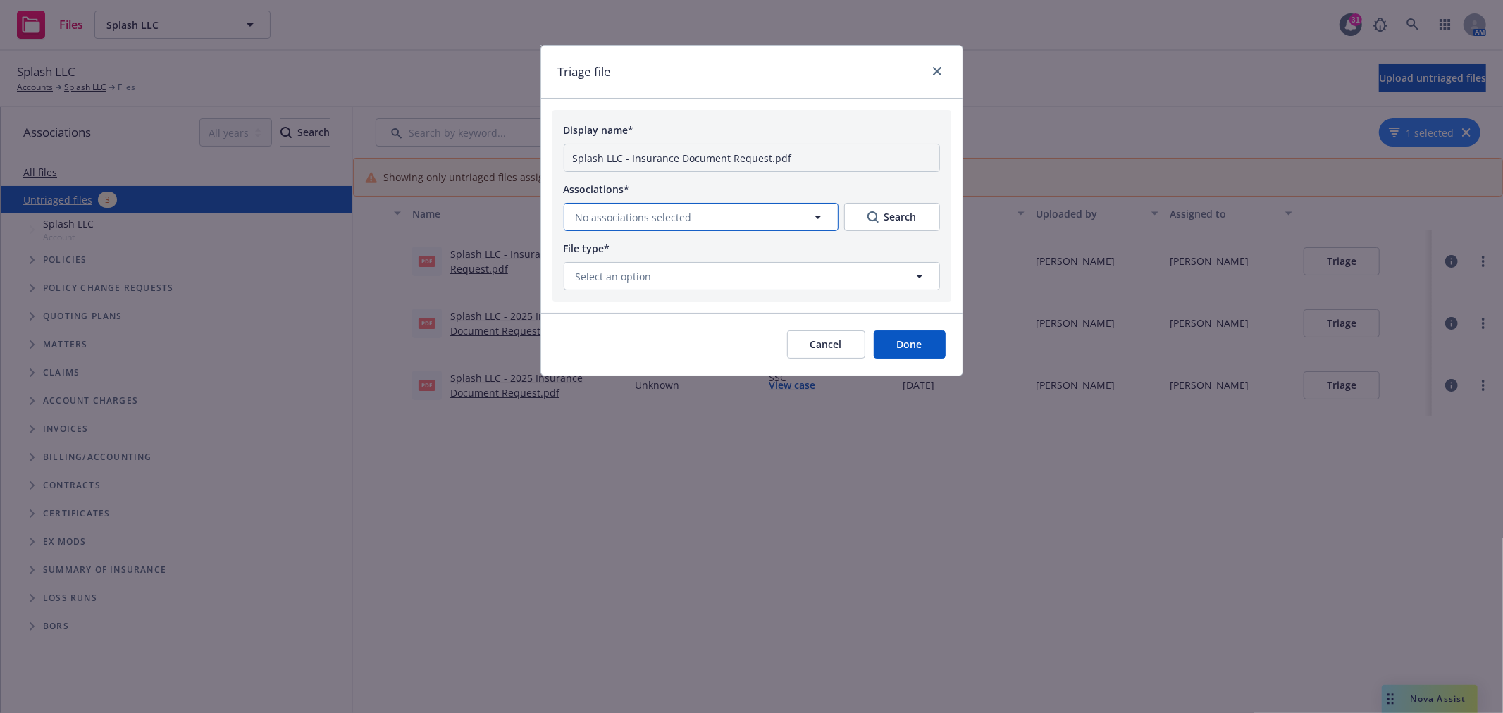
click at [708, 216] on button "No associations selected" at bounding box center [701, 217] width 275 height 28
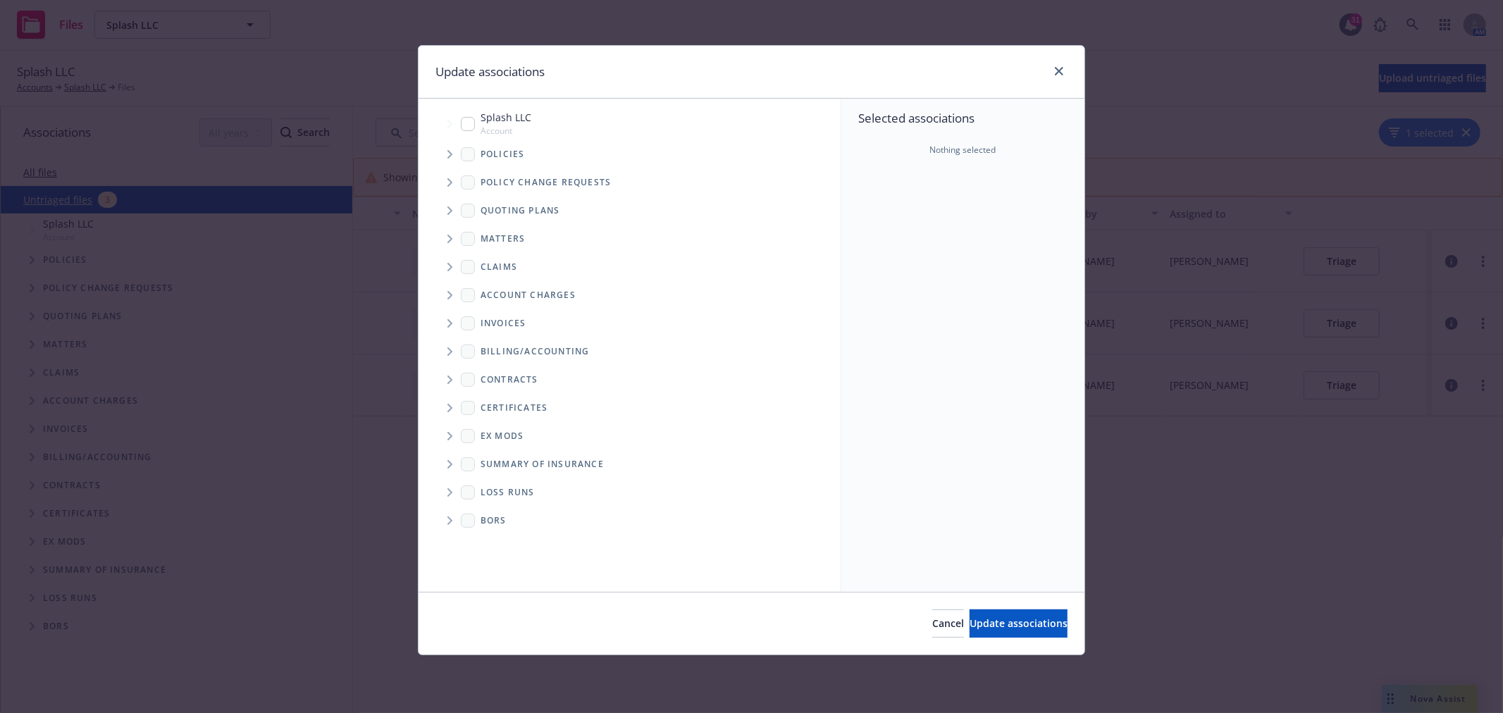
click at [469, 124] on input "Tree Example" at bounding box center [468, 124] width 14 height 14
checkbox input "true"
click at [970, 616] on button "Update associations" at bounding box center [1019, 624] width 98 height 28
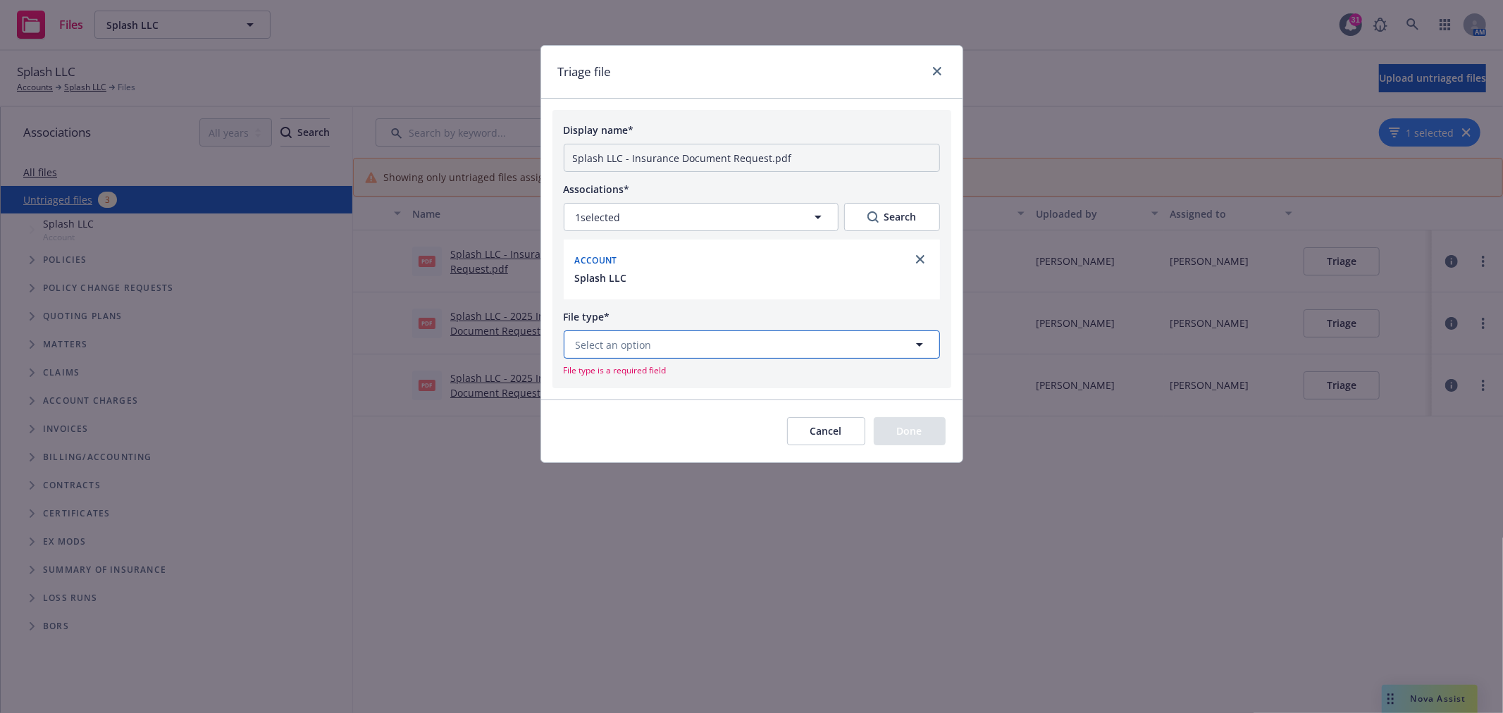
click at [602, 347] on span "Select an option" at bounding box center [614, 345] width 76 height 15
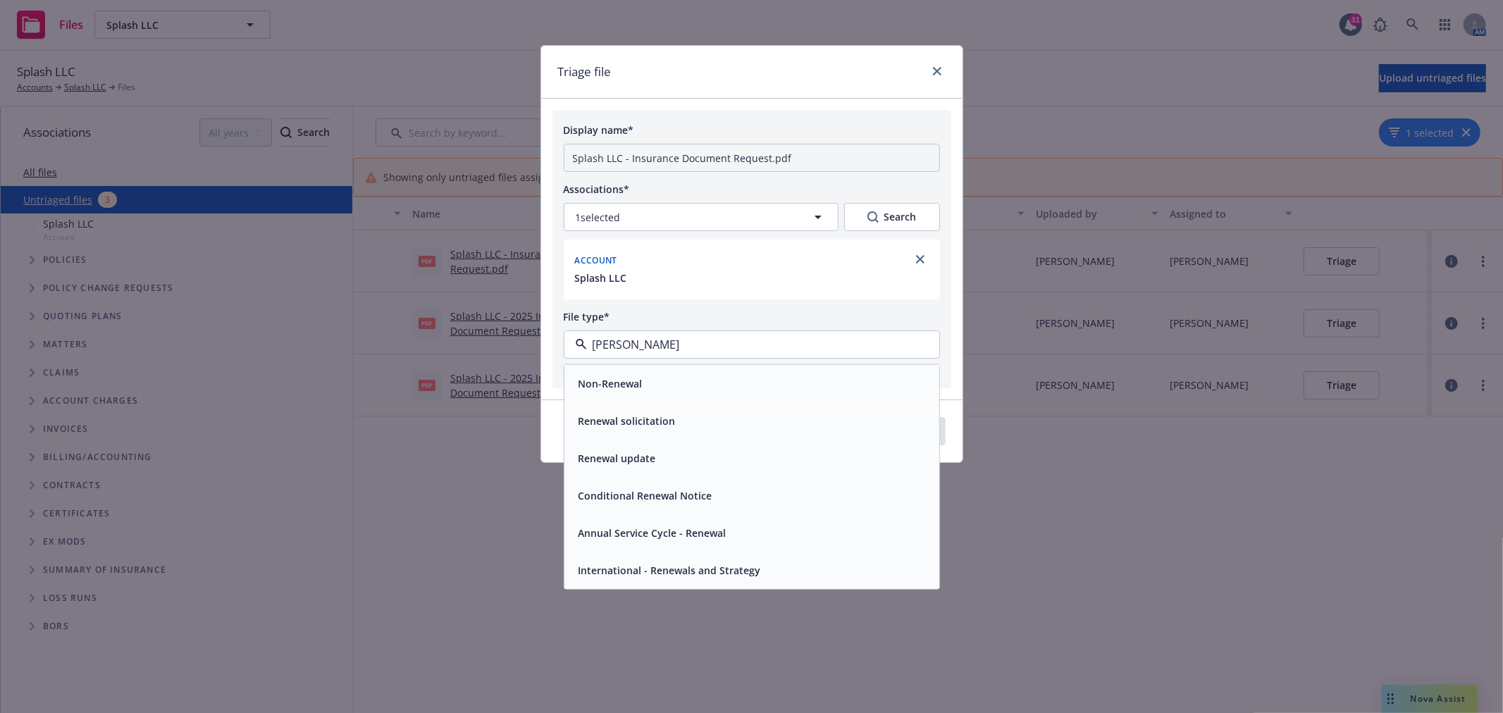
type input "renew"
click at [674, 419] on div "Renewal solicitation" at bounding box center [626, 421] width 106 height 20
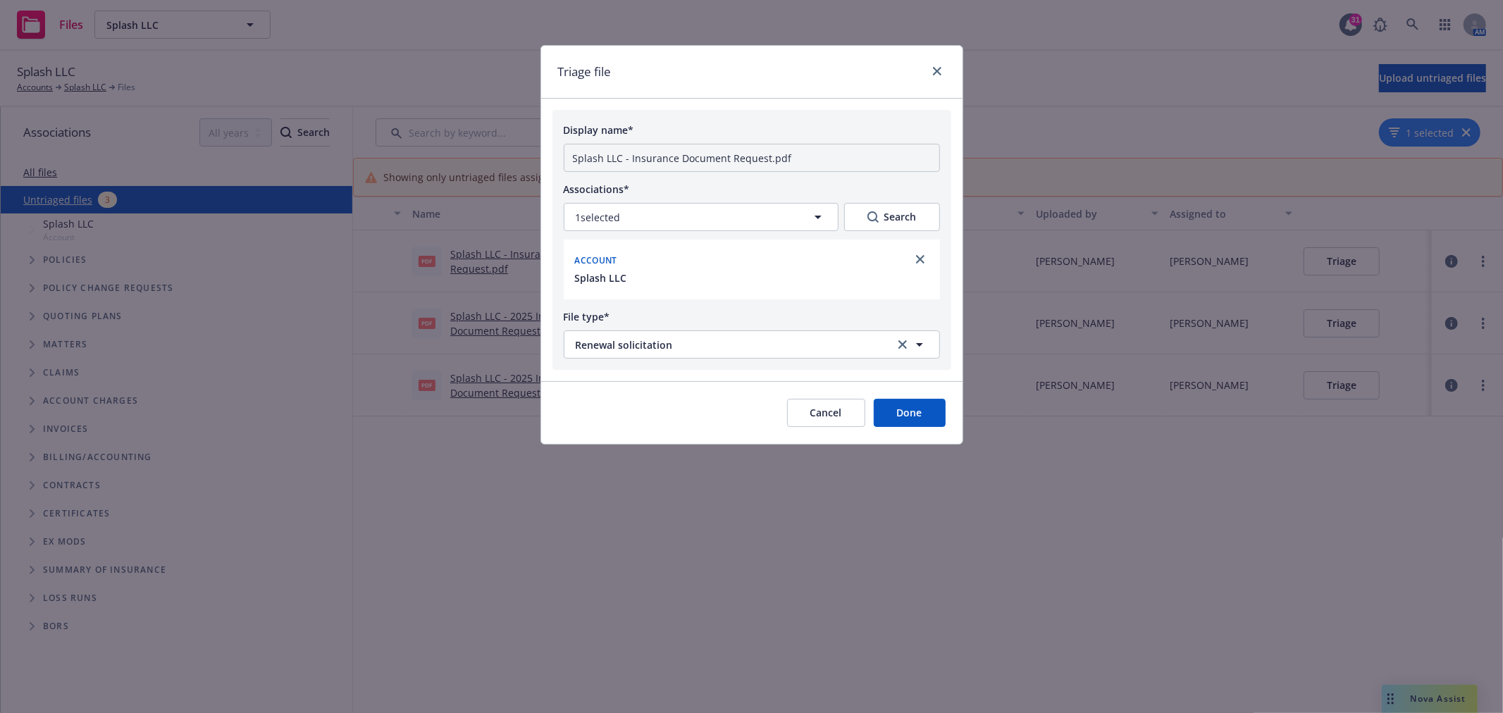
click at [910, 407] on button "Done" at bounding box center [910, 413] width 72 height 28
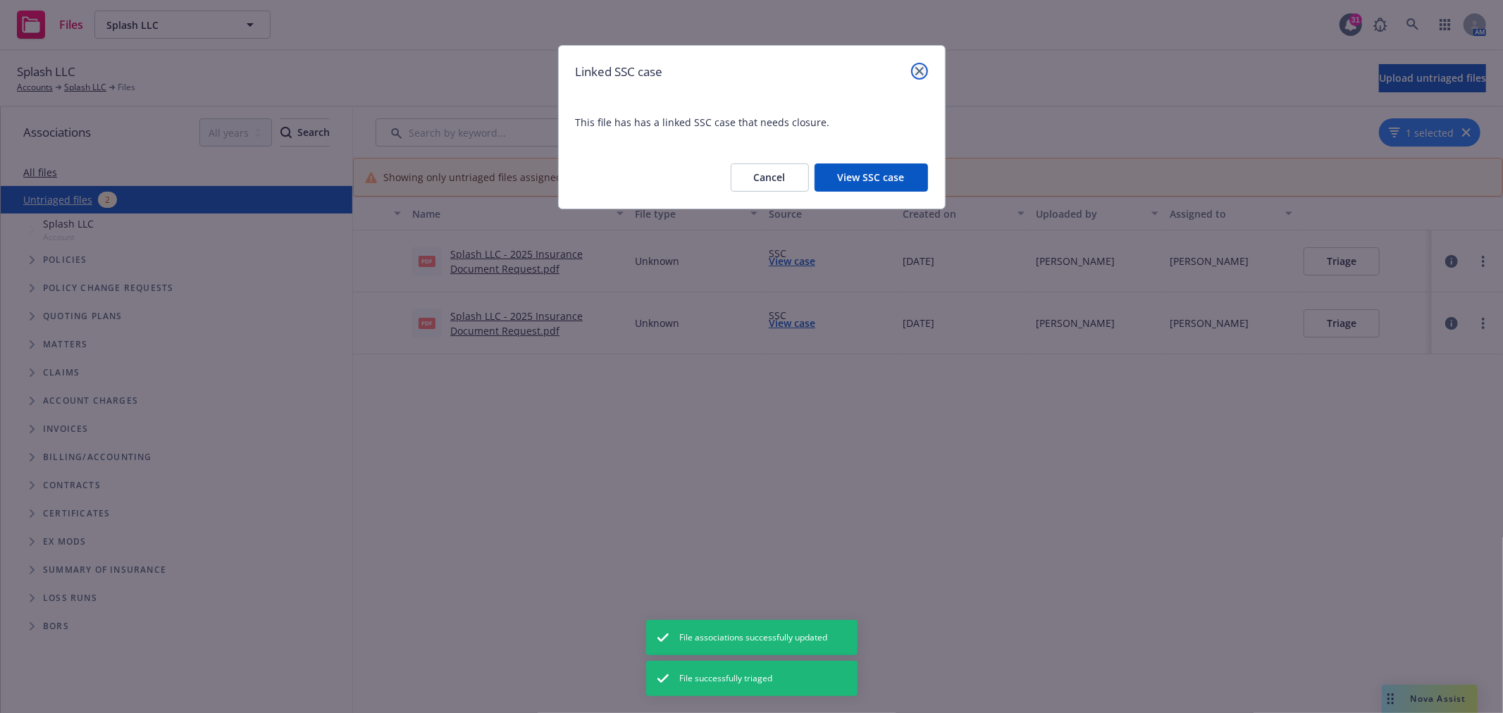
click at [924, 66] on link "close" at bounding box center [919, 71] width 17 height 17
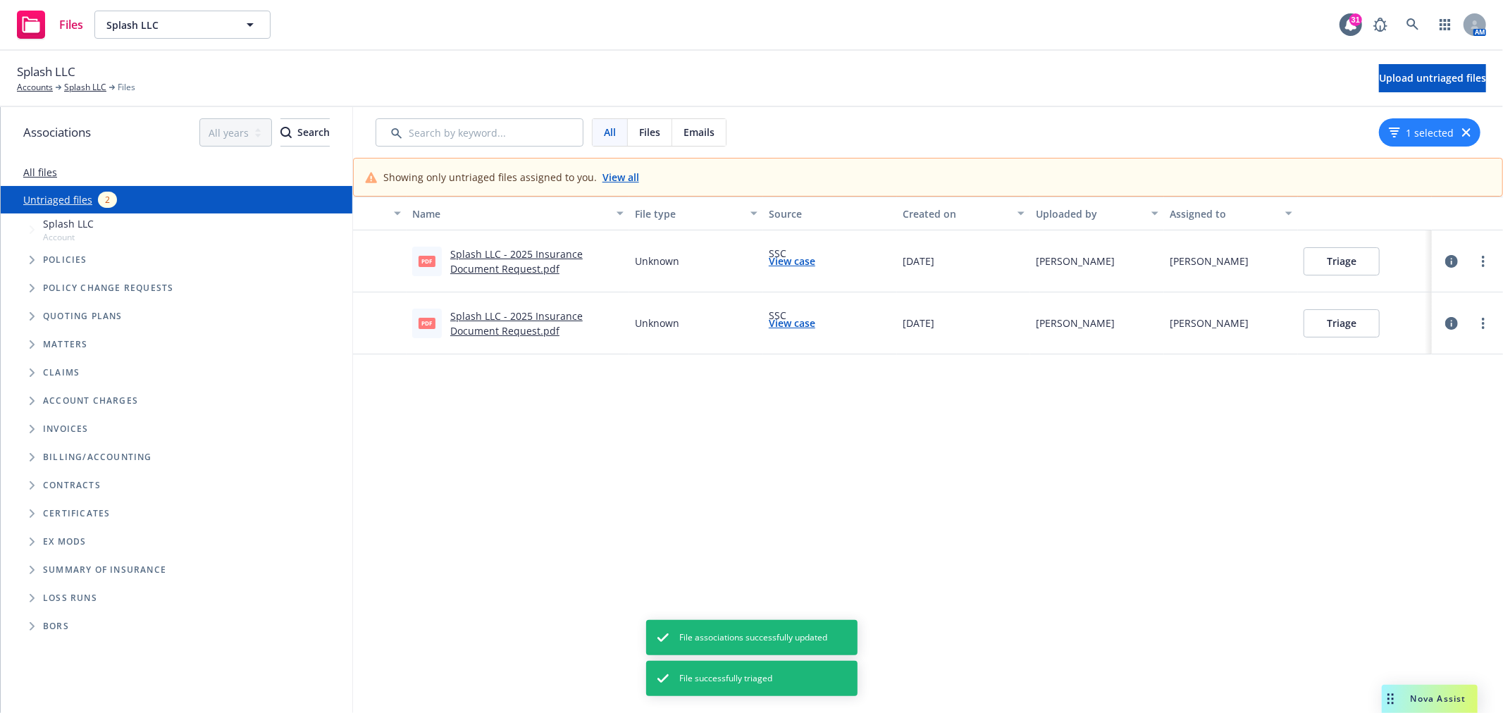
click at [507, 266] on link "Splash LLC - 2025 Insurance Document Request.pdf" at bounding box center [516, 261] width 132 height 28
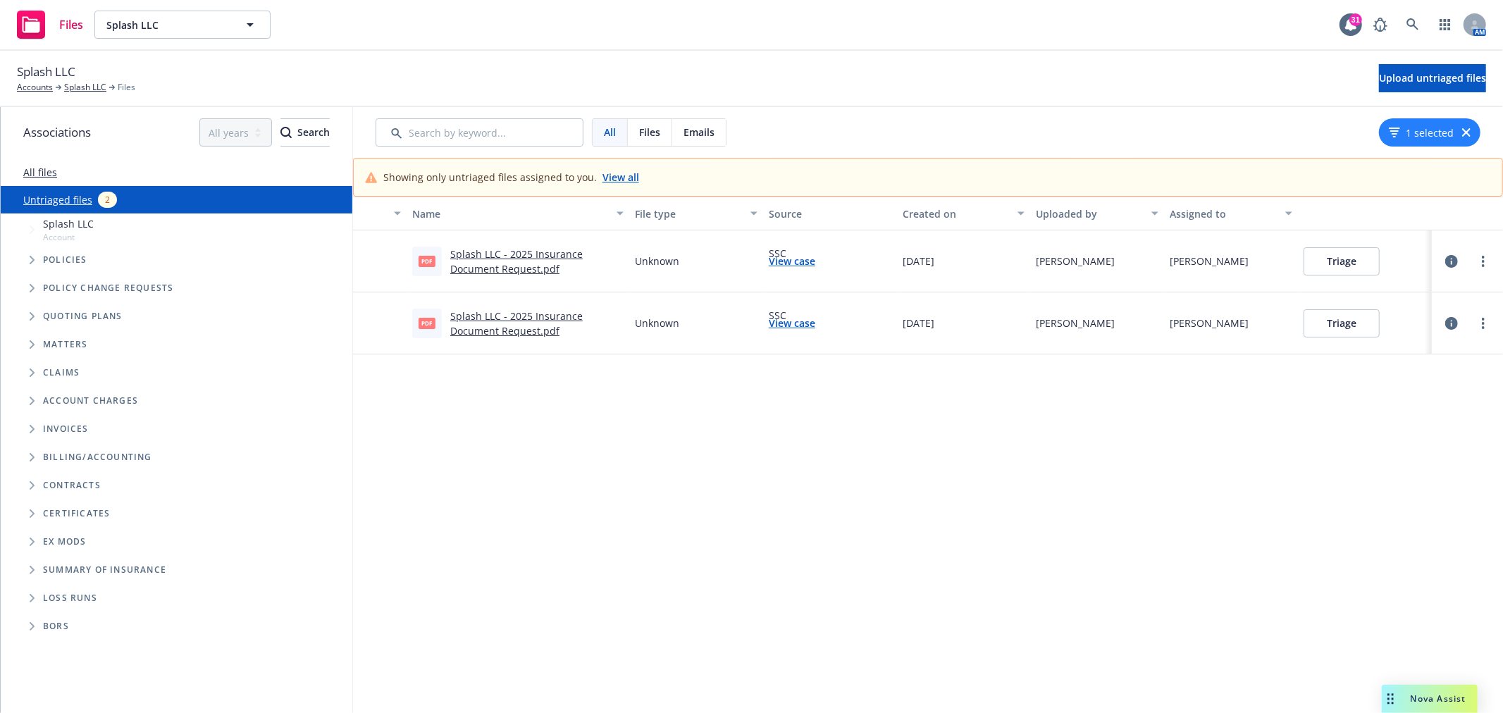
click at [1320, 266] on button "Triage" at bounding box center [1342, 261] width 76 height 28
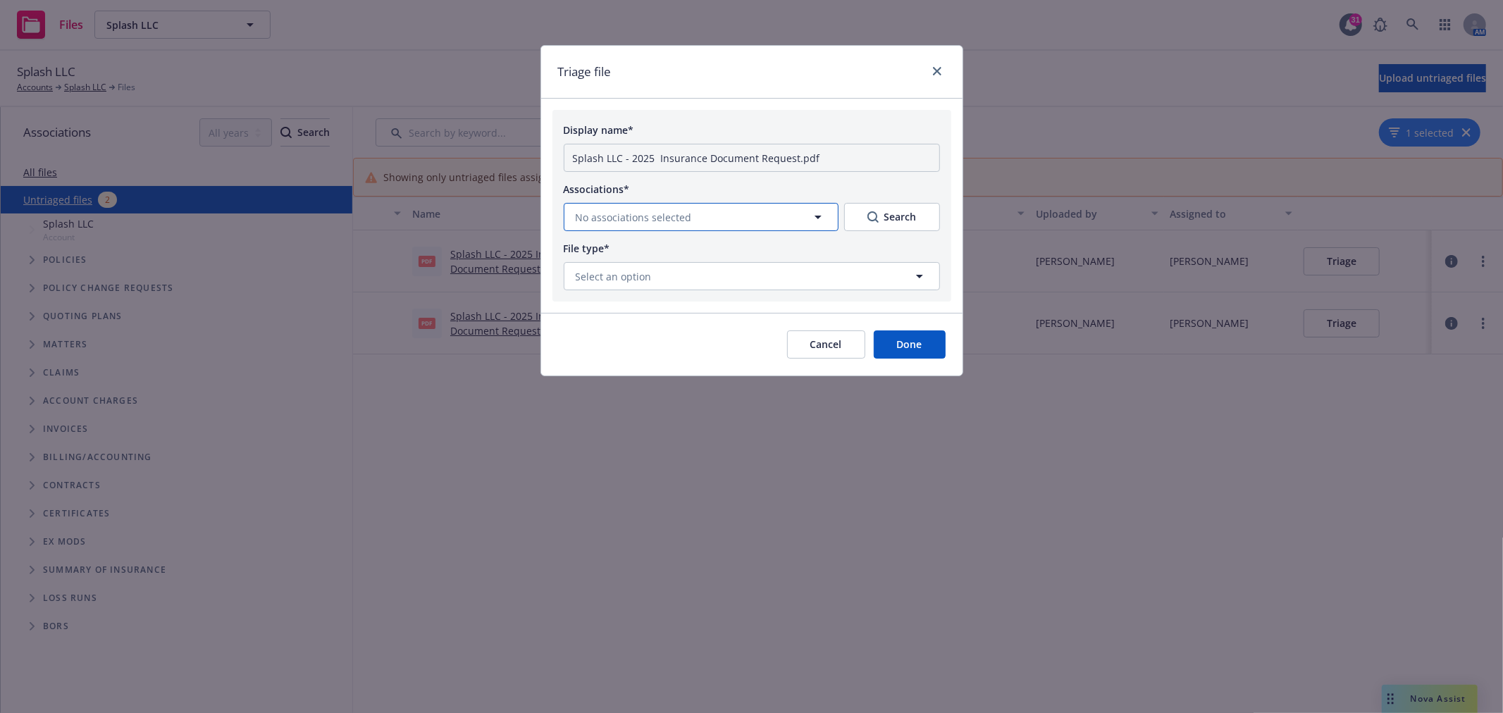
click at [688, 223] on button "No associations selected" at bounding box center [701, 217] width 275 height 28
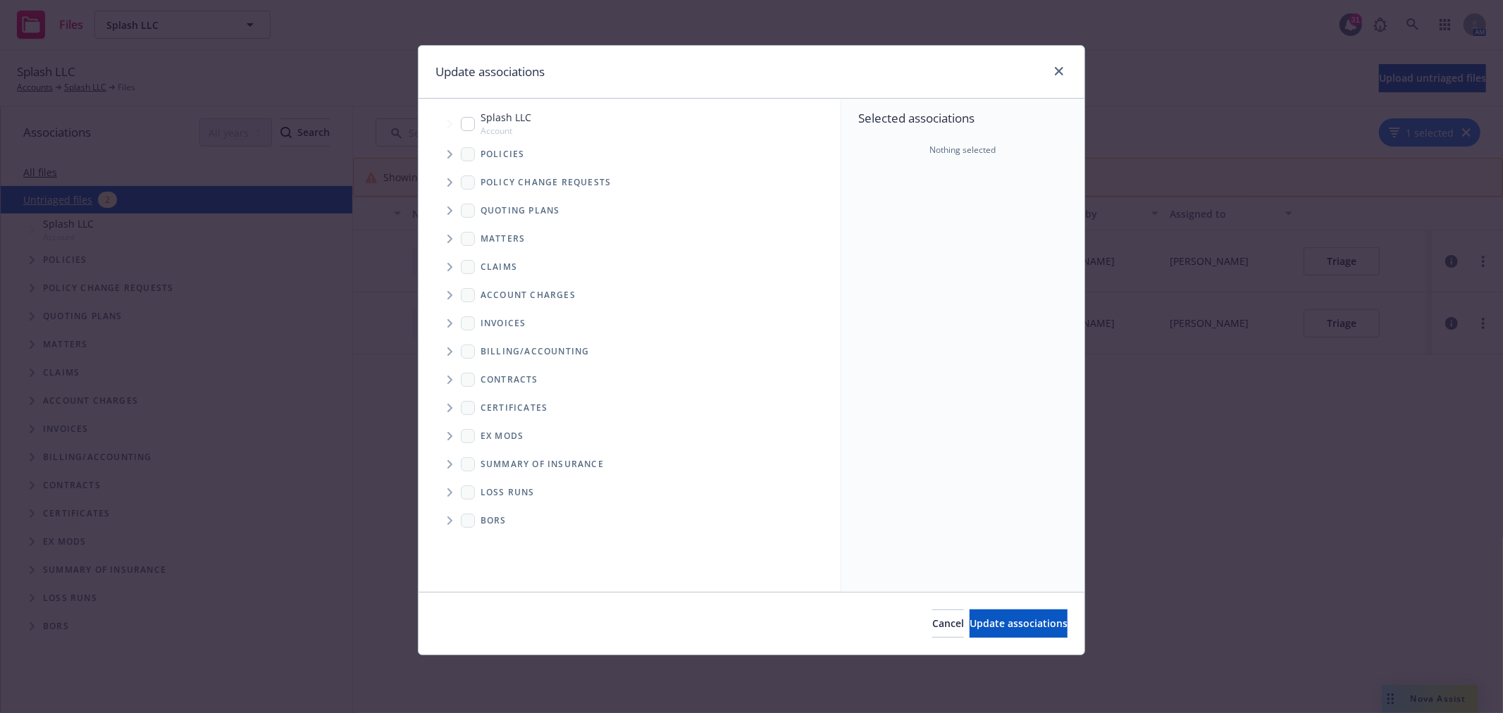
click at [526, 116] on span "Splash LLC" at bounding box center [506, 117] width 51 height 15
checkbox input "true"
click at [970, 623] on span "Update associations" at bounding box center [1019, 623] width 98 height 13
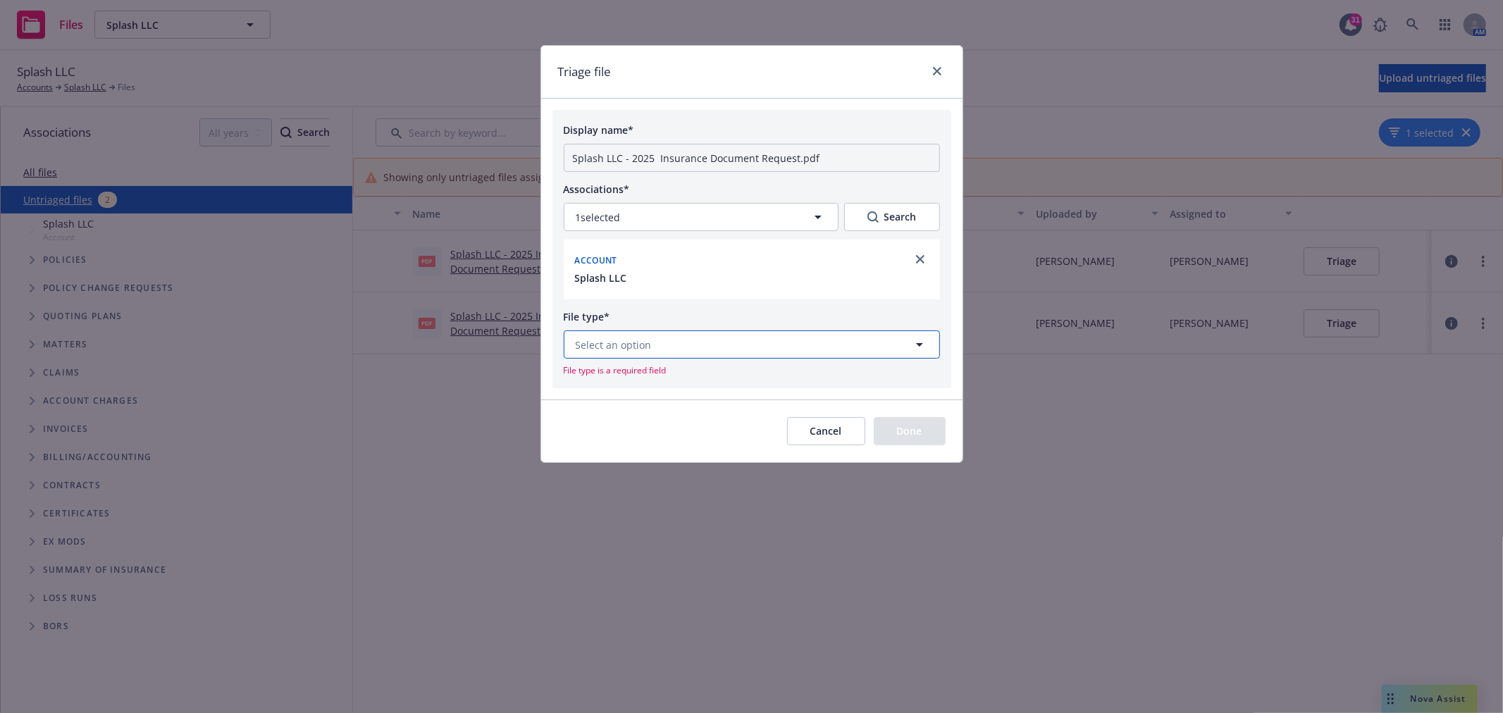
click at [648, 348] on span "Select an option" at bounding box center [614, 345] width 76 height 15
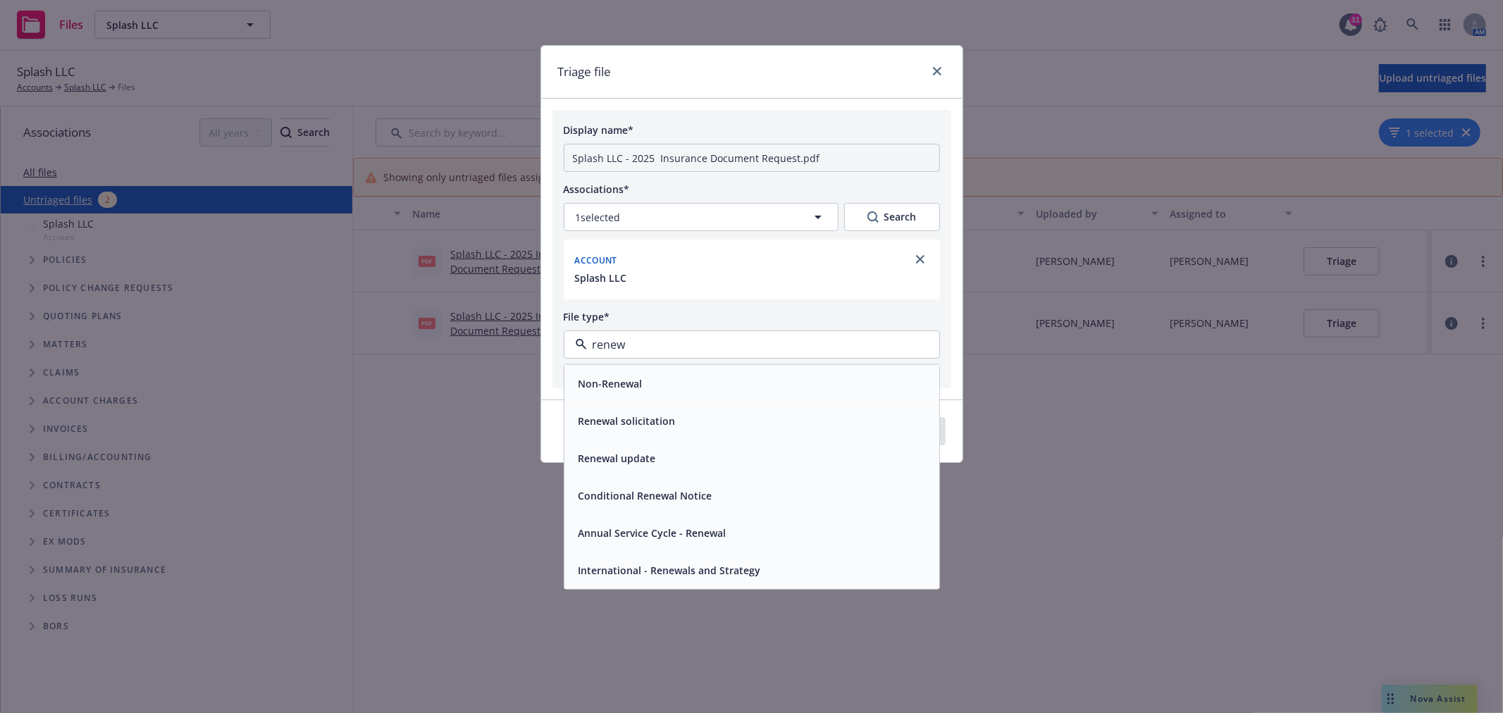
type input "renewa"
click at [643, 420] on span "Renewal solicitation" at bounding box center [627, 421] width 97 height 15
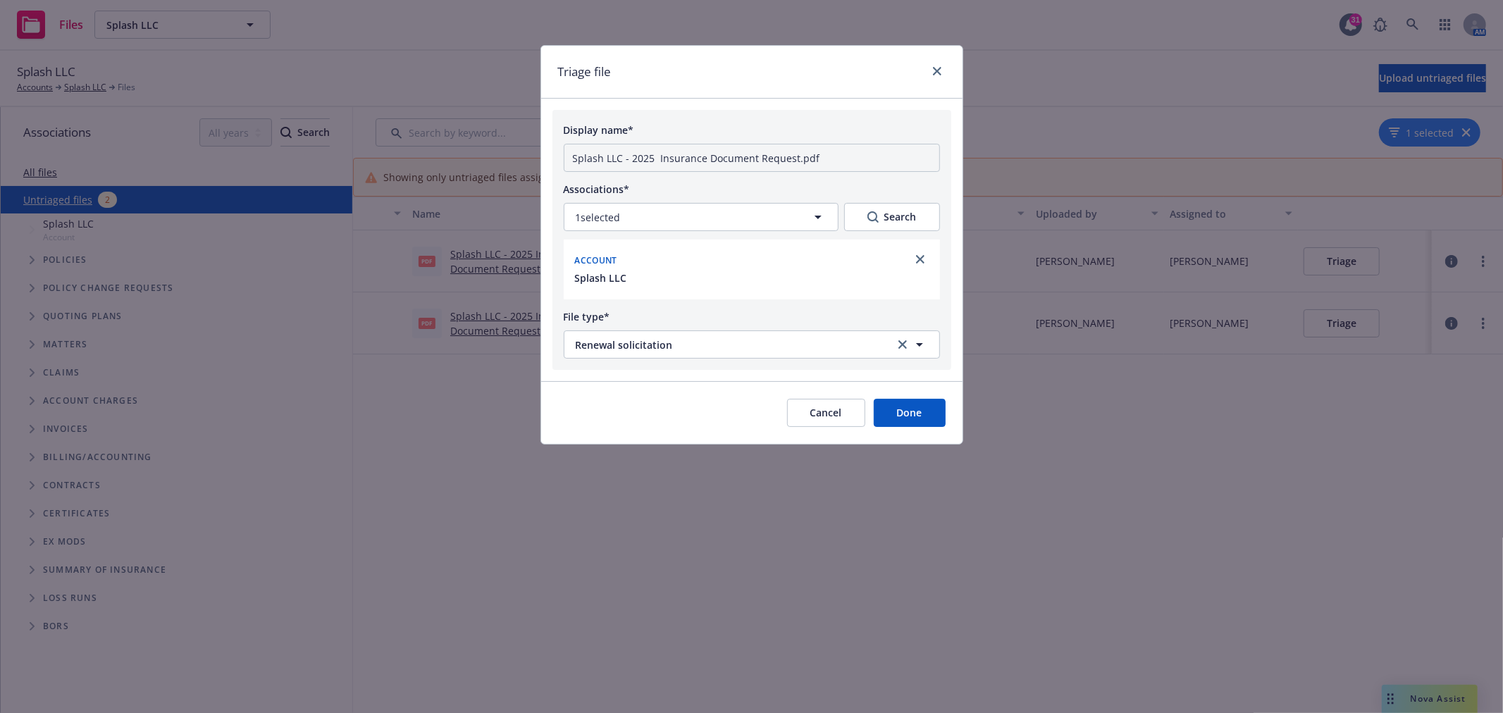
click at [922, 414] on button "Done" at bounding box center [910, 413] width 72 height 28
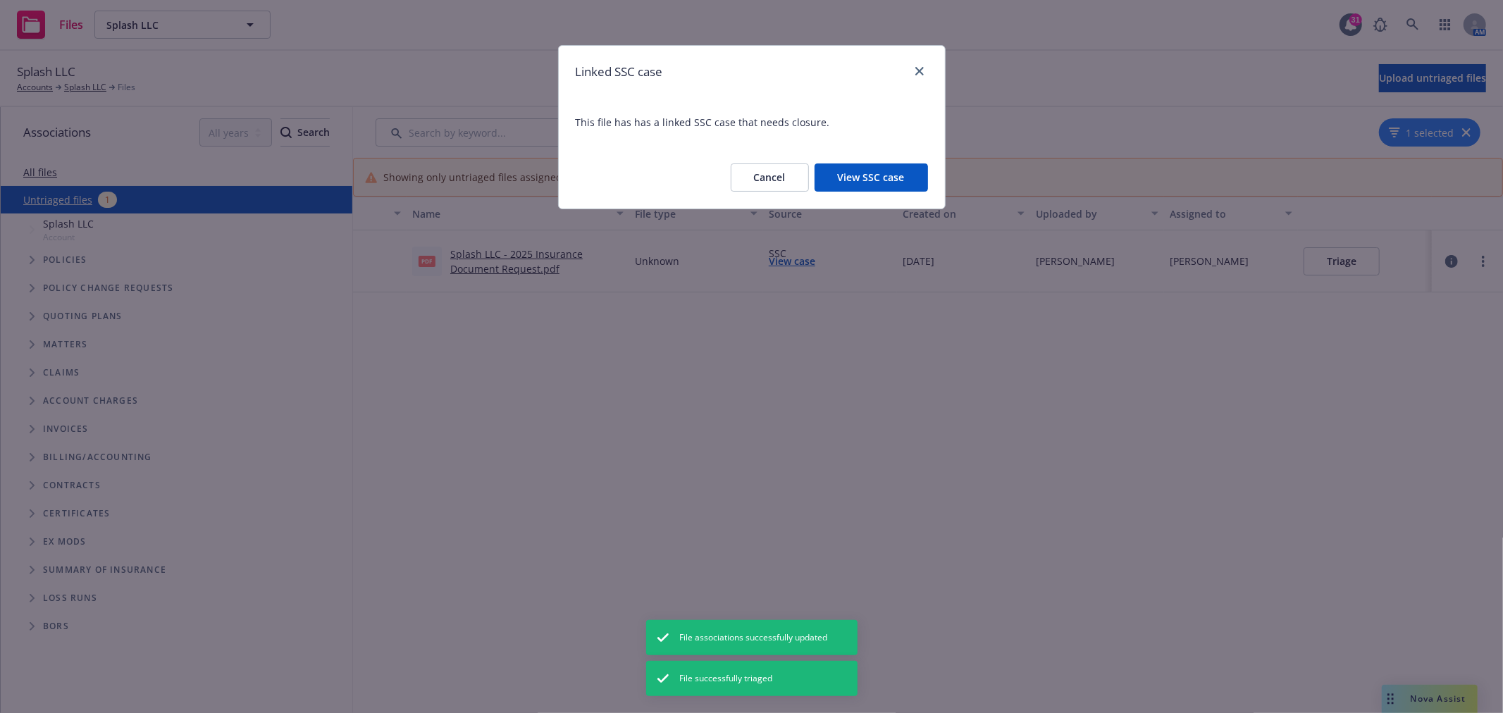
click at [929, 72] on div "Linked SSC case" at bounding box center [752, 72] width 386 height 52
click at [927, 73] on link "close" at bounding box center [919, 71] width 17 height 17
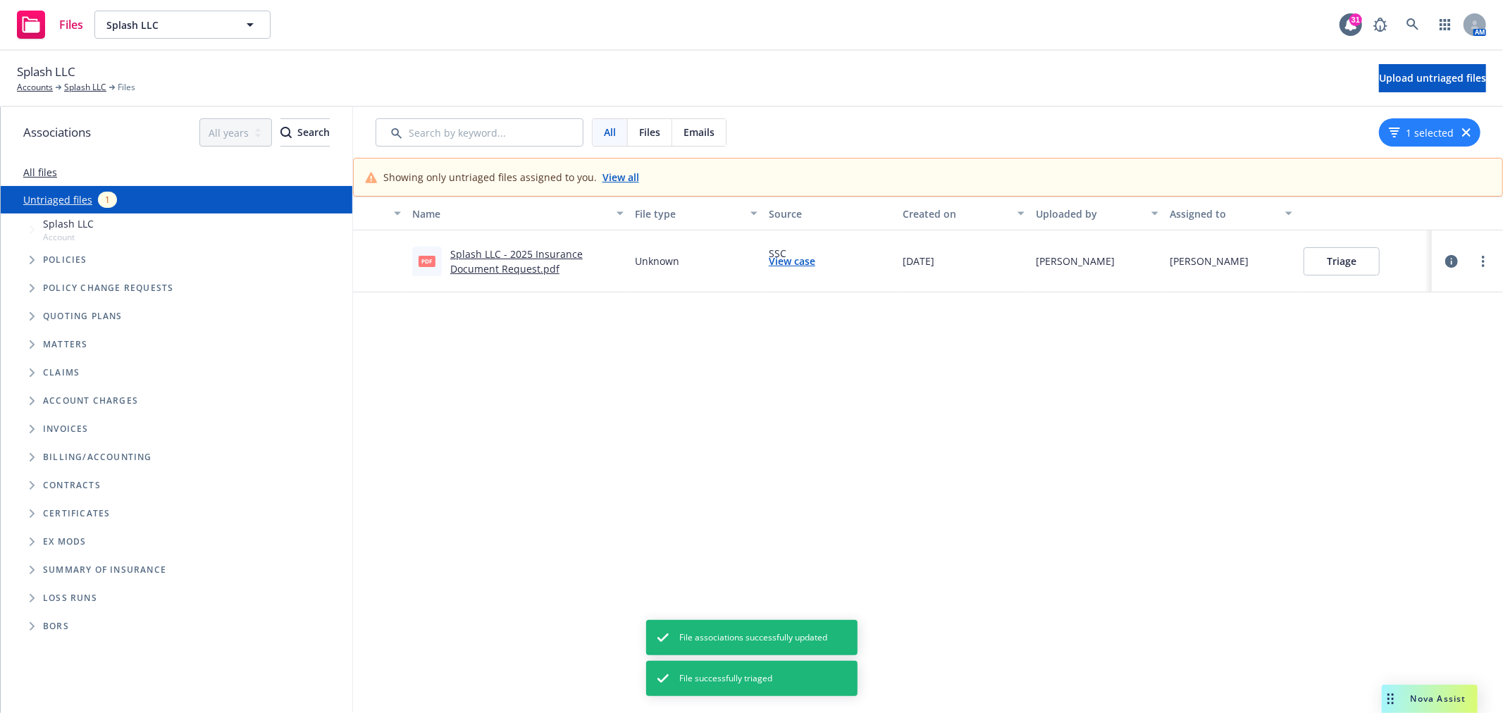
click at [470, 261] on link "Splash LLC - 2025 Insurance Document Request.pdf" at bounding box center [516, 261] width 132 height 28
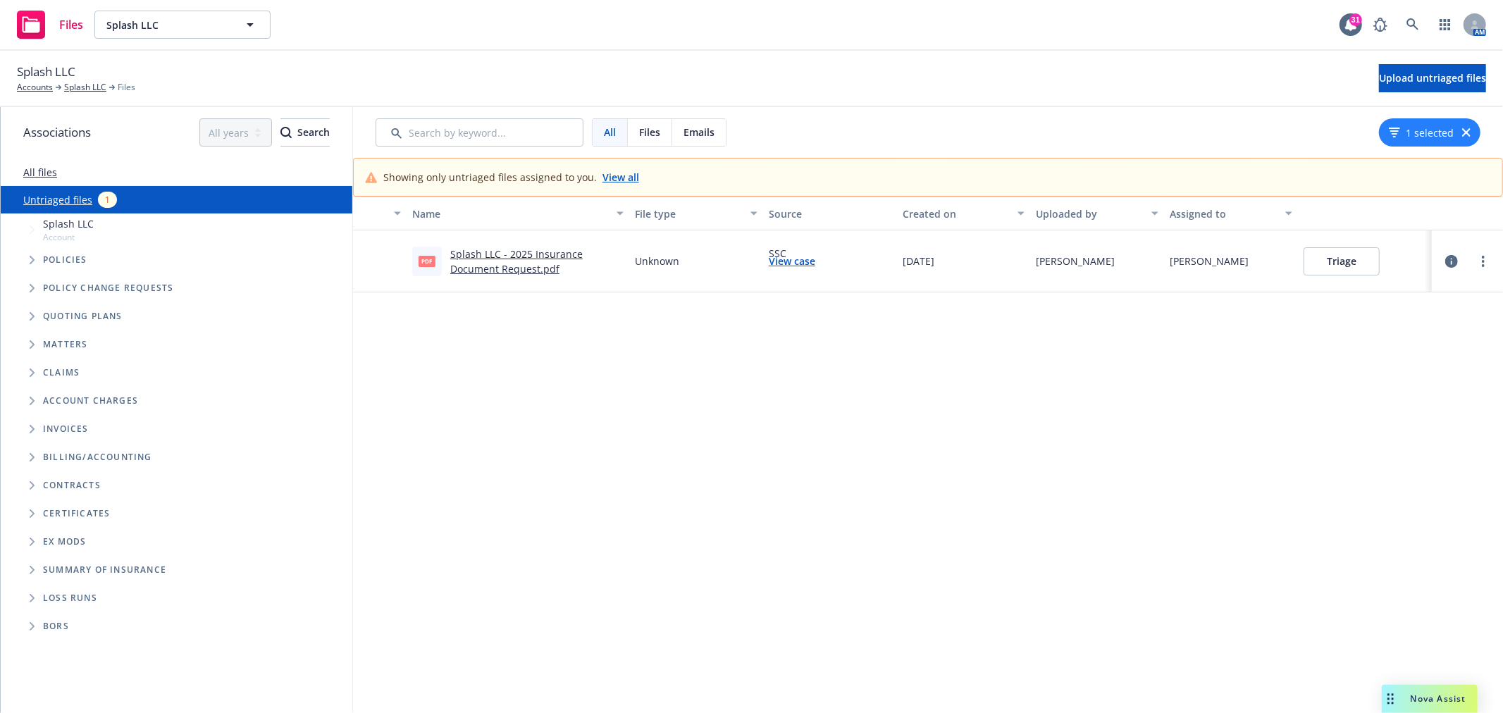
click at [1333, 263] on button "Triage" at bounding box center [1342, 261] width 76 height 28
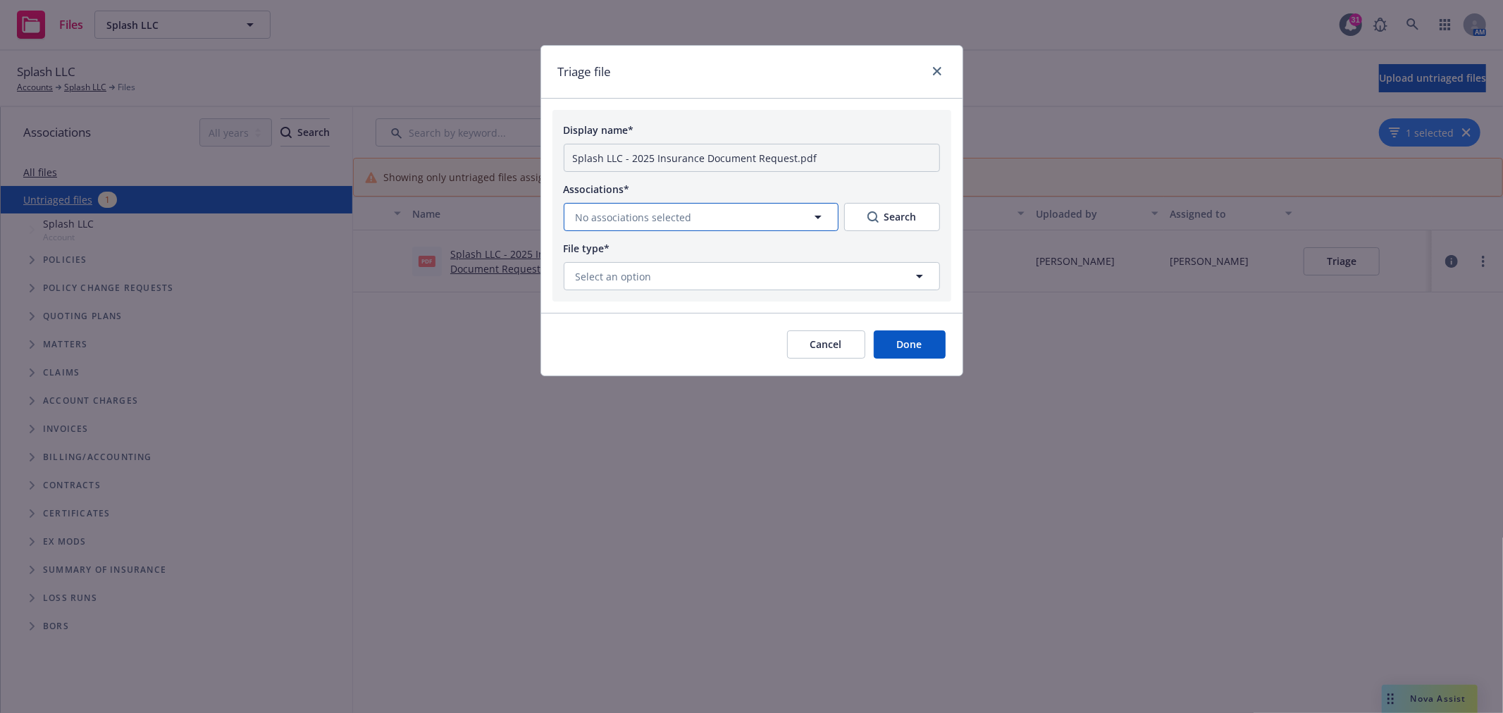
click at [688, 221] on button "No associations selected" at bounding box center [701, 217] width 275 height 28
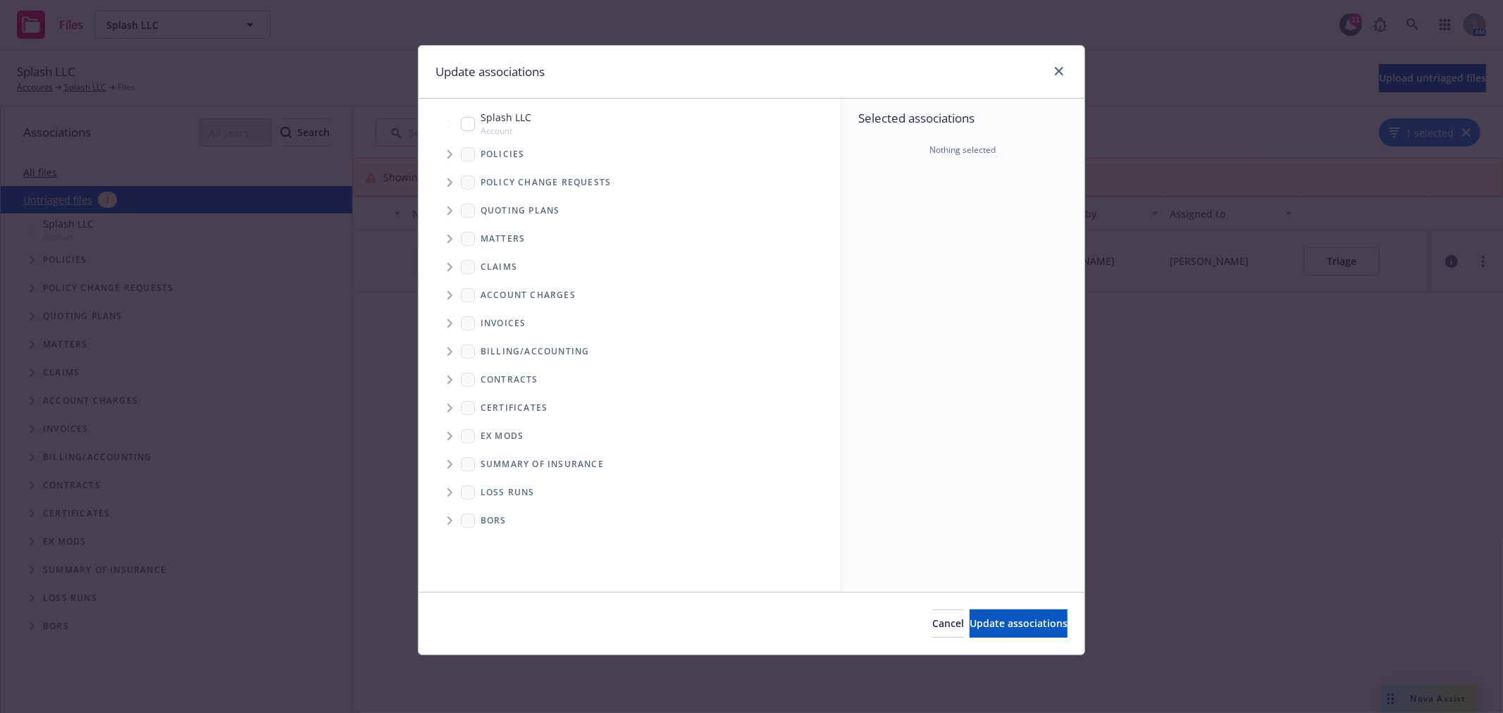
drag, startPoint x: 514, startPoint y: 125, endPoint x: 507, endPoint y: 125, distance: 7.1
click at [514, 125] on span "Account" at bounding box center [506, 131] width 51 height 12
checkbox input "true"
click at [978, 609] on div "Cancel Update associations" at bounding box center [752, 623] width 666 height 63
click at [997, 629] on span "Update associations" at bounding box center [1019, 623] width 98 height 13
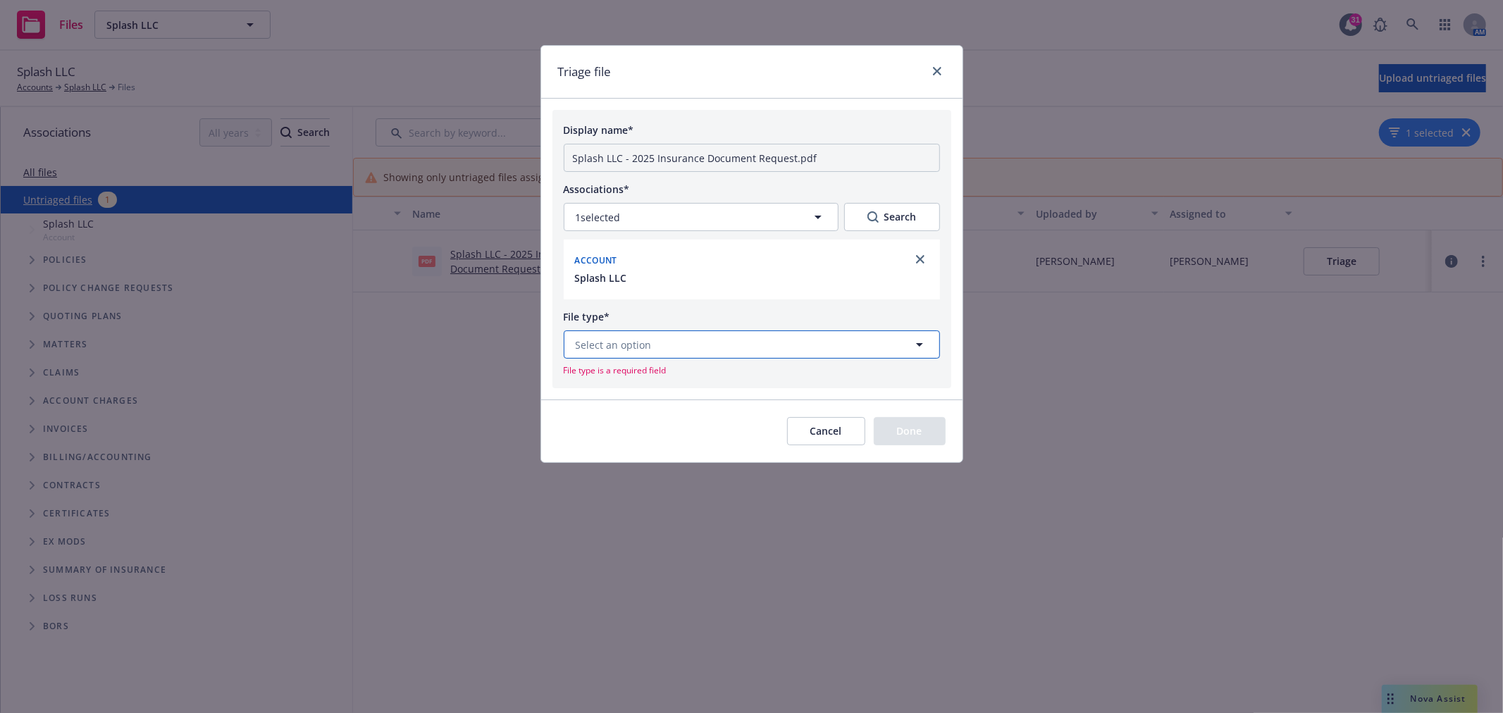
click at [680, 357] on button "Select an option" at bounding box center [752, 345] width 376 height 28
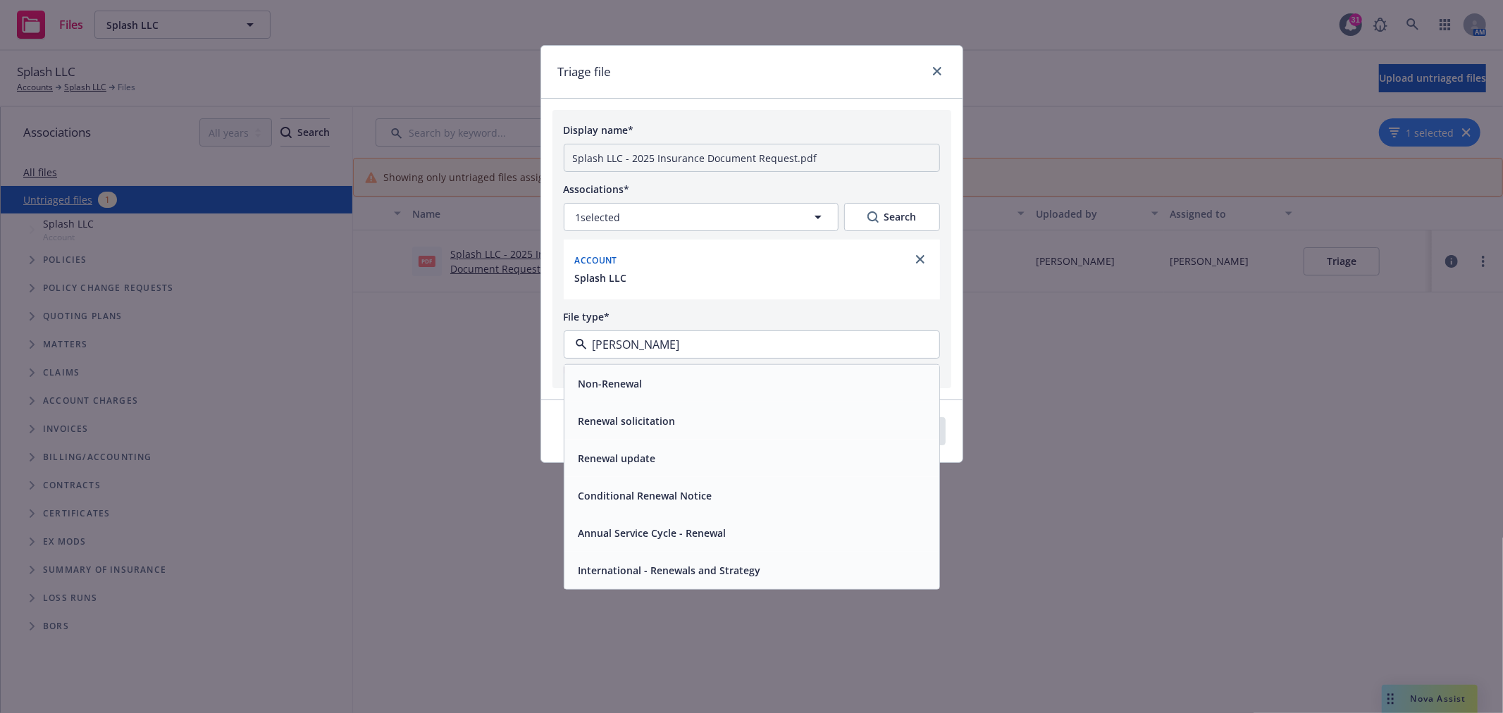
type input "renew"
click at [640, 420] on span "Renewal solicitation" at bounding box center [627, 421] width 97 height 15
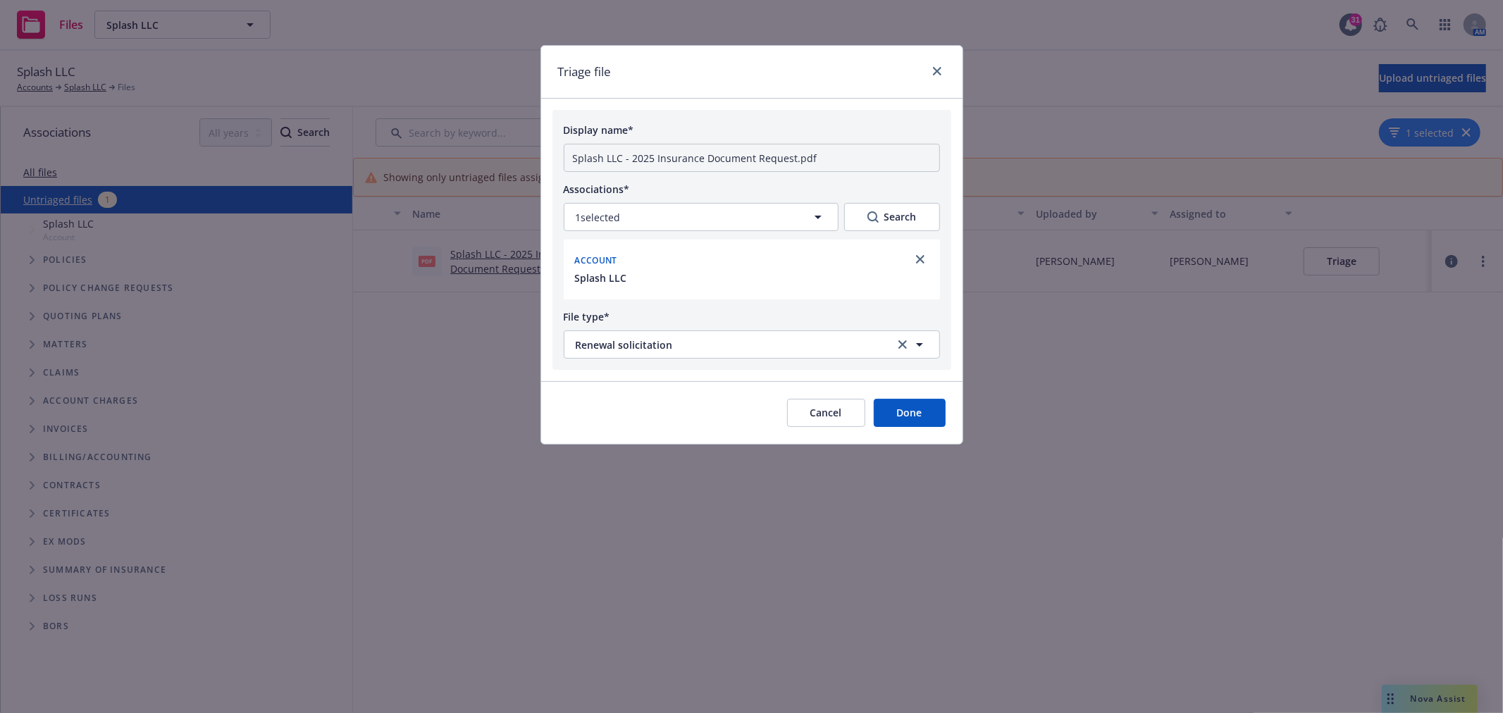
click at [903, 410] on button "Done" at bounding box center [910, 413] width 72 height 28
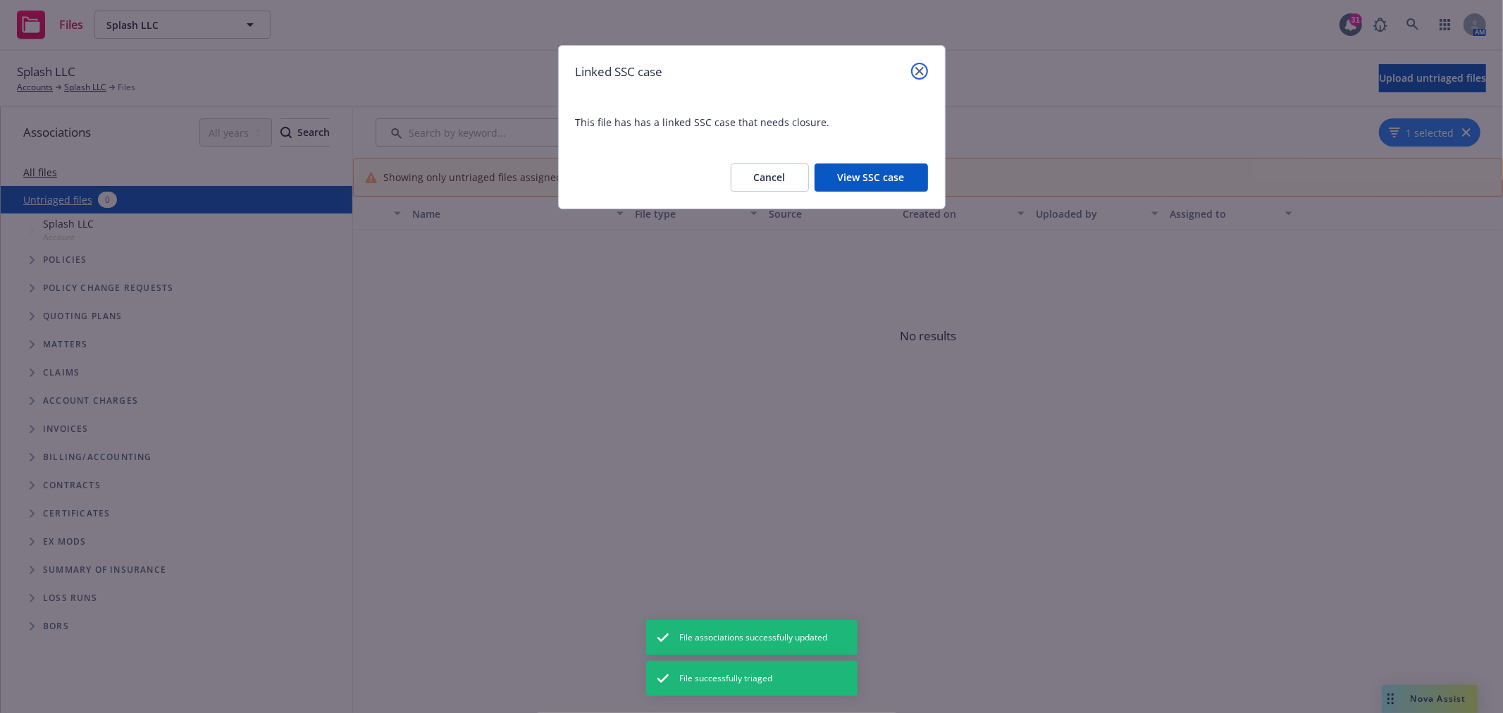
click at [921, 64] on link "close" at bounding box center [919, 71] width 17 height 17
